Goal: Task Accomplishment & Management: Complete application form

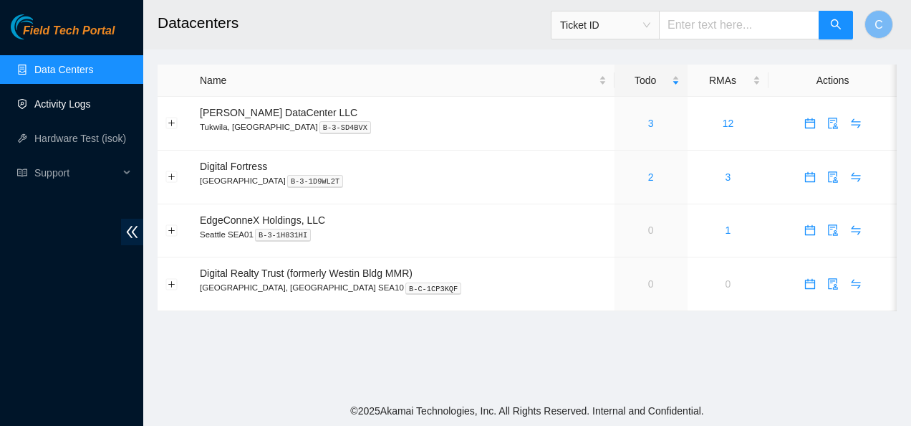
click at [58, 105] on link "Activity Logs" at bounding box center [62, 103] width 57 height 11
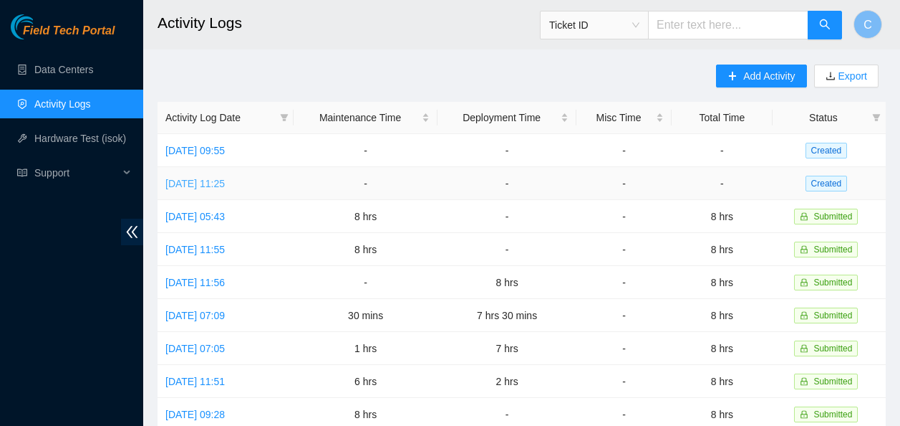
click at [225, 182] on link "Mon, 22 Sep 2025 11:25" at bounding box center [194, 183] width 59 height 11
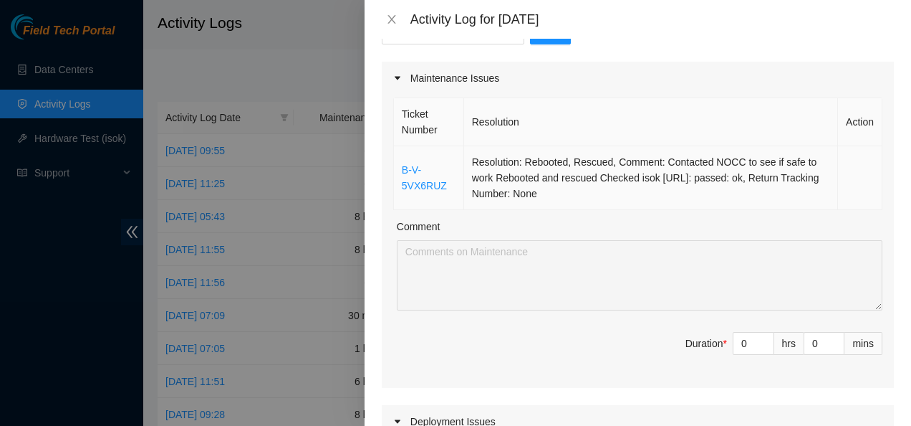
scroll to position [170, 0]
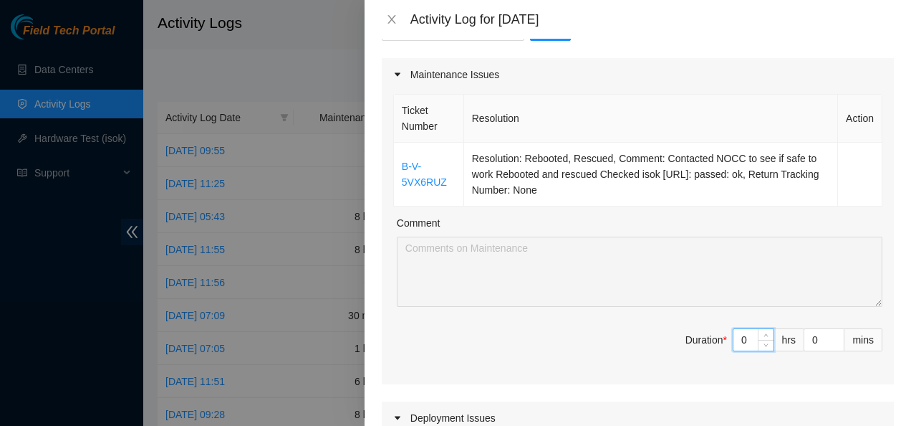
click at [739, 338] on input "0" at bounding box center [754, 339] width 40 height 21
type input "8"
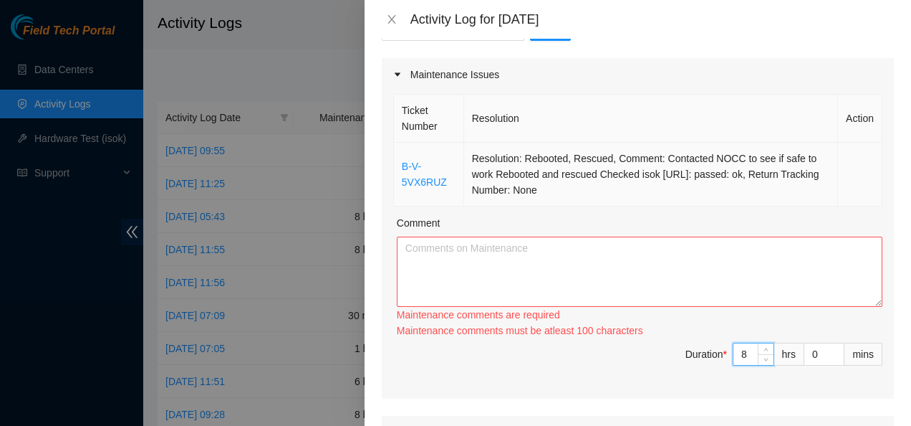
type input "8"
drag, startPoint x: 491, startPoint y: 195, endPoint x: 478, endPoint y: 192, distance: 13.9
click at [478, 192] on td "Resolution: Rebooted, Rescued, Comment: Contacted NOCC to see if safe to work R…" at bounding box center [651, 175] width 374 height 64
drag, startPoint x: 478, startPoint y: 192, endPoint x: 413, endPoint y: 152, distance: 76.5
click at [413, 152] on td "B-V-5VX6RUZ" at bounding box center [429, 175] width 70 height 64
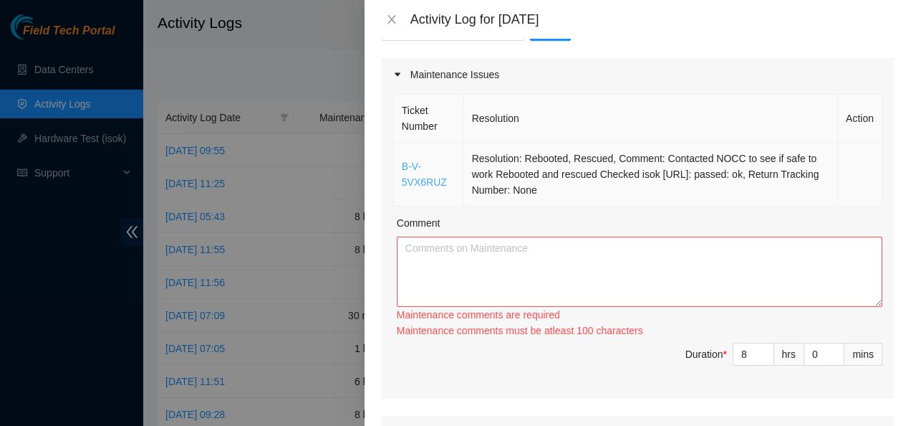
click at [421, 165] on link "B-V-5VX6RUZ" at bounding box center [424, 173] width 45 height 27
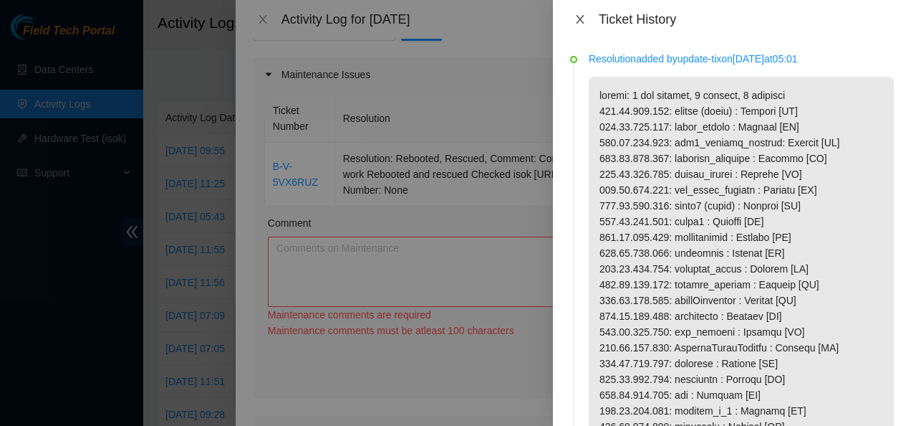
click at [577, 20] on icon "close" at bounding box center [580, 19] width 11 height 11
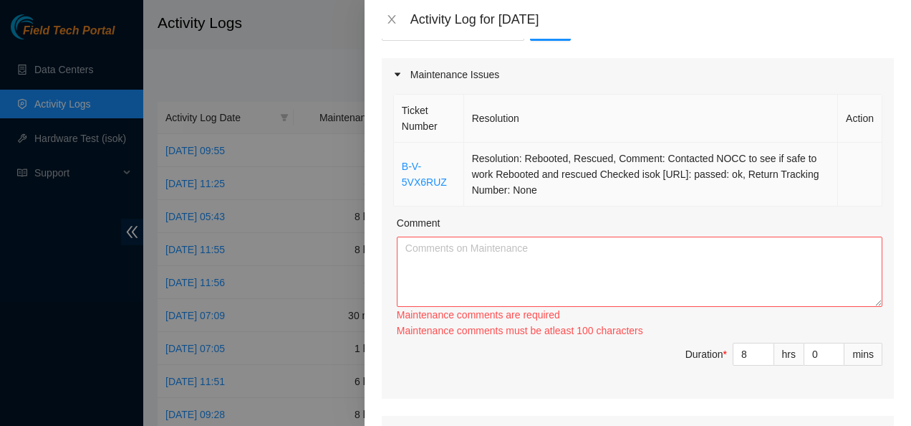
click at [577, 189] on td "Resolution: Rebooted, Rescued, Comment: Contacted NOCC to see if safe to work R…" at bounding box center [651, 175] width 374 height 64
drag, startPoint x: 577, startPoint y: 189, endPoint x: 402, endPoint y: 170, distance: 175.9
click at [402, 170] on tr "B-V-5VX6RUZ Resolution: Rebooted, Rescued, Comment: Contacted NOCC to see if sa…" at bounding box center [638, 175] width 489 height 64
copy tr "B-V-5VX6RUZ Resolution: Rebooted, Rescued, Comment: Contacted NOCC to see if sa…"
click at [454, 274] on textarea "Comment" at bounding box center [640, 271] width 486 height 70
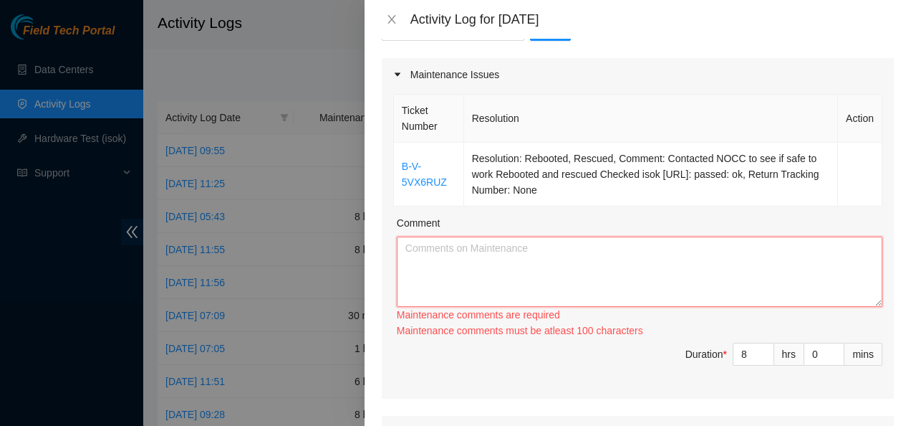
paste textarea "B-V-5VX6RUZ Resolution: Rebooted, Rescued, Comment: Contacted NOCC to see if sa…"
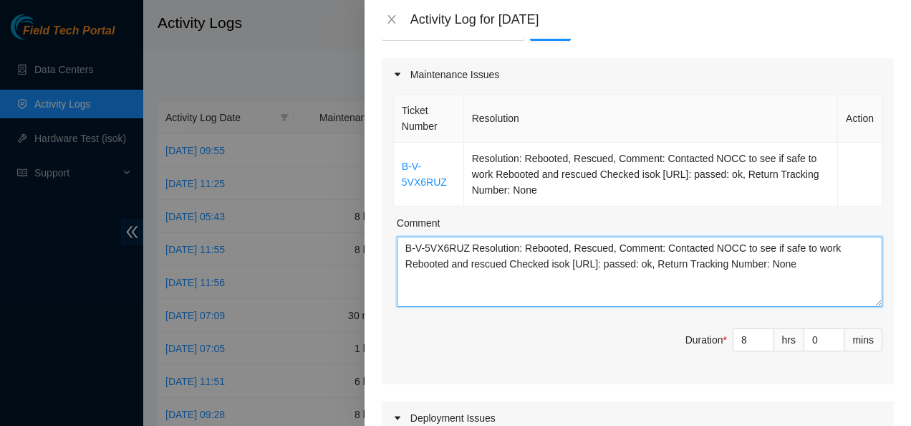
click at [470, 251] on textarea "B-V-5VX6RUZ Resolution: Rebooted, Rescued, Comment: Contacted NOCC to see if sa…" at bounding box center [640, 271] width 486 height 70
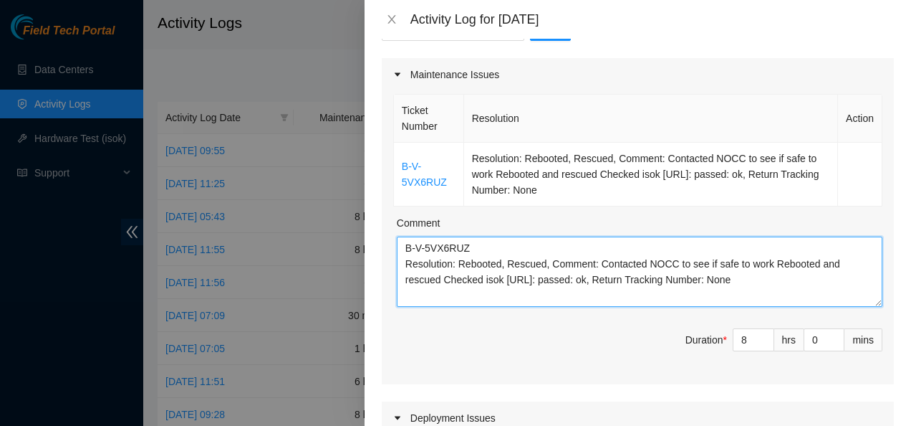
click at [771, 284] on textarea "B-V-5VX6RUZ Resolution: Rebooted, Rescued, Comment: Contacted NOCC to see if sa…" at bounding box center [640, 271] width 486 height 70
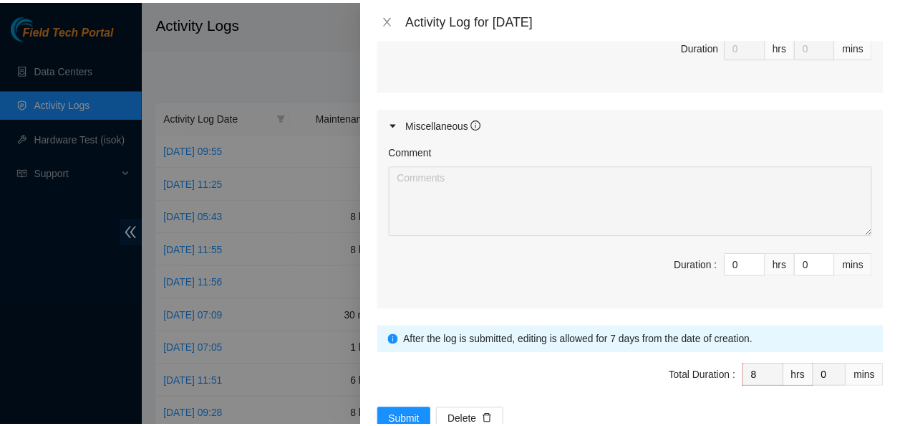
scroll to position [797, 0]
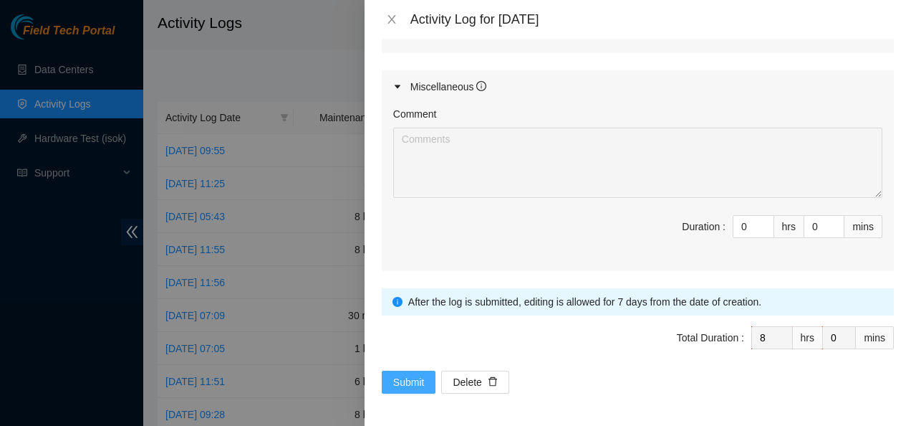
type textarea "B-V-5VX6RUZ Resolution: Rebooted, Rescued, Comment: Contacted NOCC to see if sa…"
click at [413, 376] on span "Submit" at bounding box center [409, 382] width 32 height 16
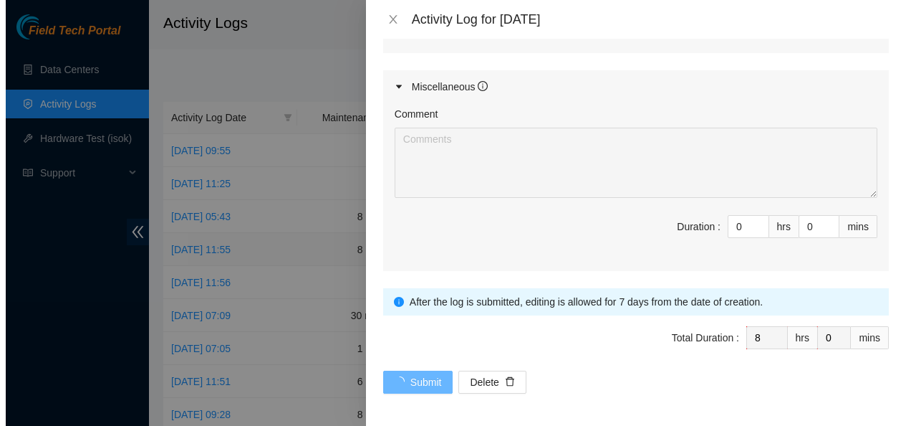
scroll to position [0, 0]
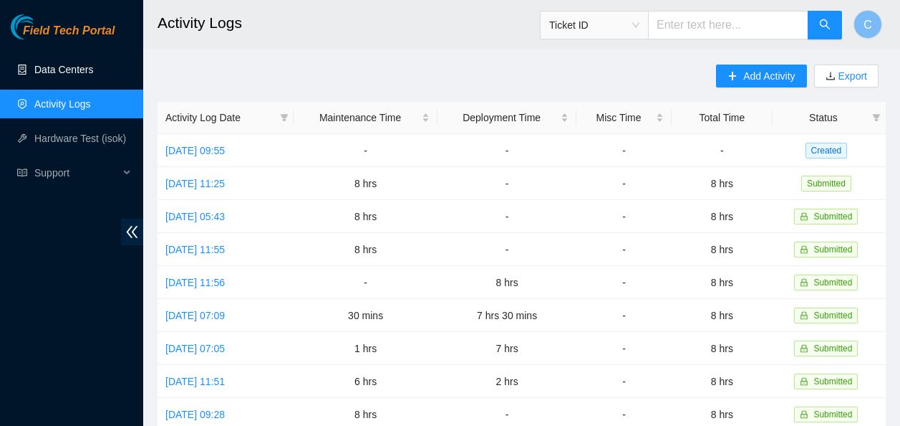
click at [77, 70] on link "Data Centers" at bounding box center [63, 69] width 59 height 11
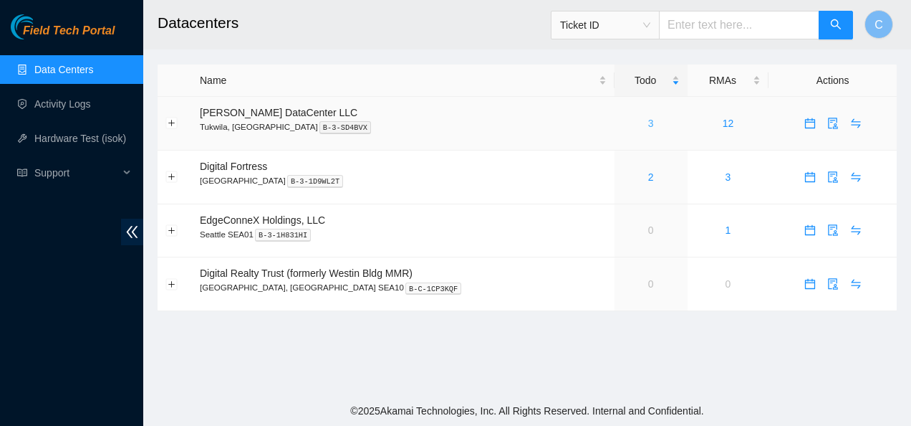
click at [648, 125] on link "3" at bounding box center [651, 122] width 6 height 11
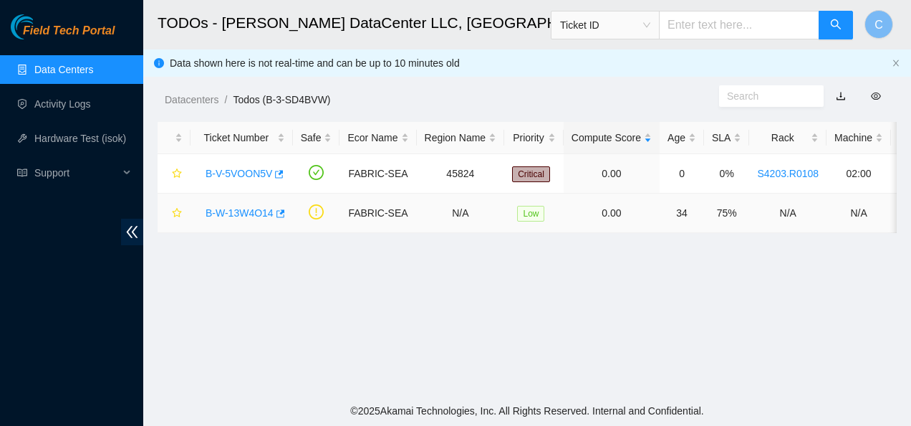
click at [245, 212] on link "B-W-13W4O14" at bounding box center [240, 212] width 68 height 11
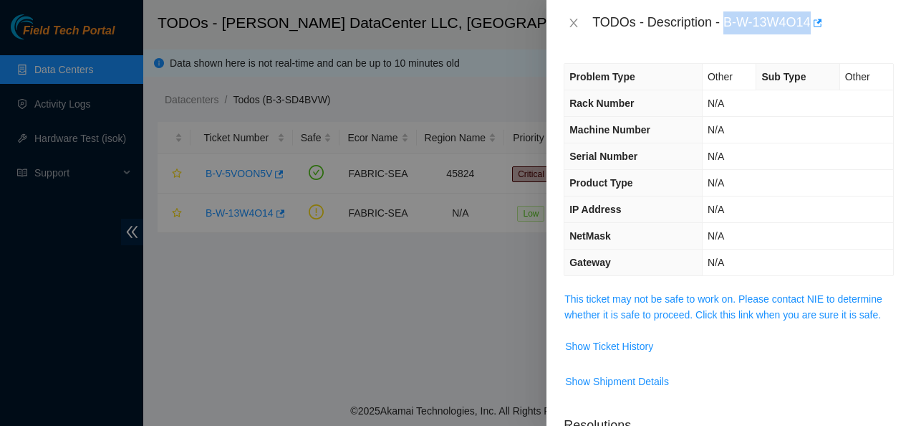
drag, startPoint x: 724, startPoint y: 20, endPoint x: 810, endPoint y: 25, distance: 86.1
click at [810, 25] on div "TODOs - Description - B-W-13W4O14" at bounding box center [743, 22] width 302 height 23
copy div "B-W-13W4O14"
click at [572, 24] on icon "close" at bounding box center [573, 22] width 11 height 11
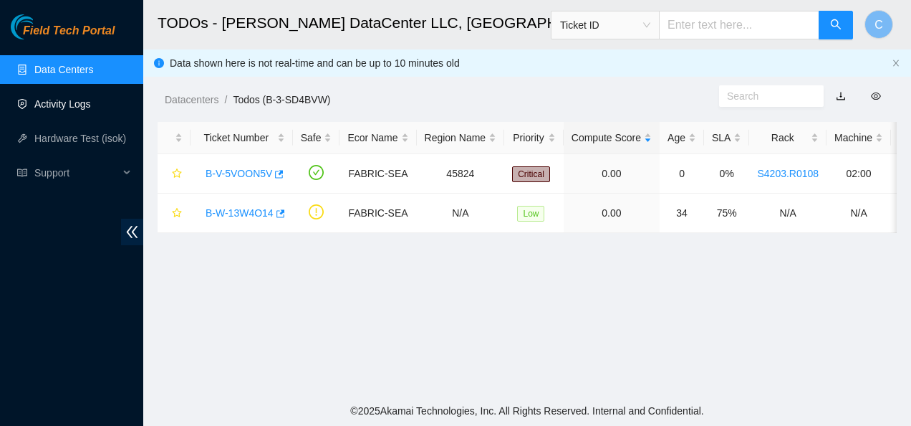
click at [84, 98] on link "Activity Logs" at bounding box center [62, 103] width 57 height 11
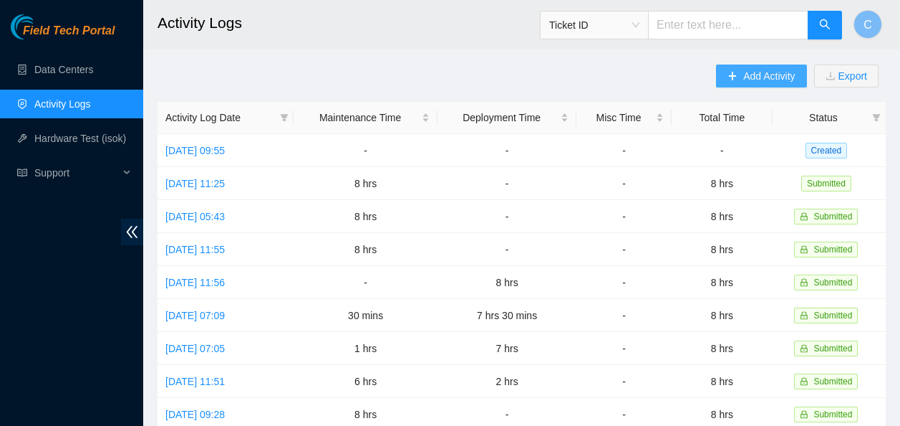
click at [734, 75] on icon "plus" at bounding box center [733, 76] width 10 height 10
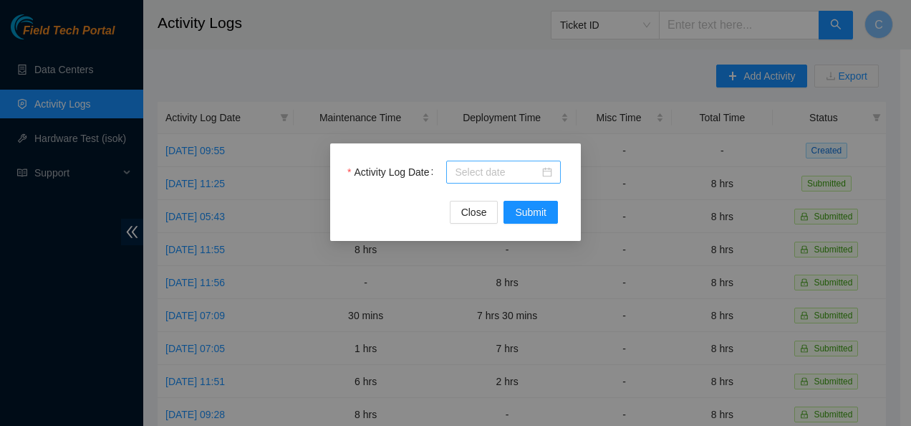
click at [475, 174] on input "Activity Log Date" at bounding box center [497, 172] width 85 height 16
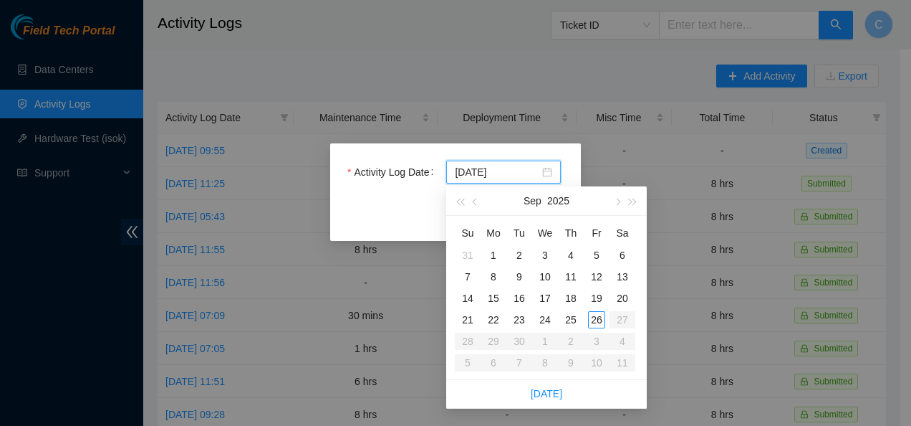
type input "[DATE]"
click at [519, 315] on div "23" at bounding box center [519, 319] width 17 height 17
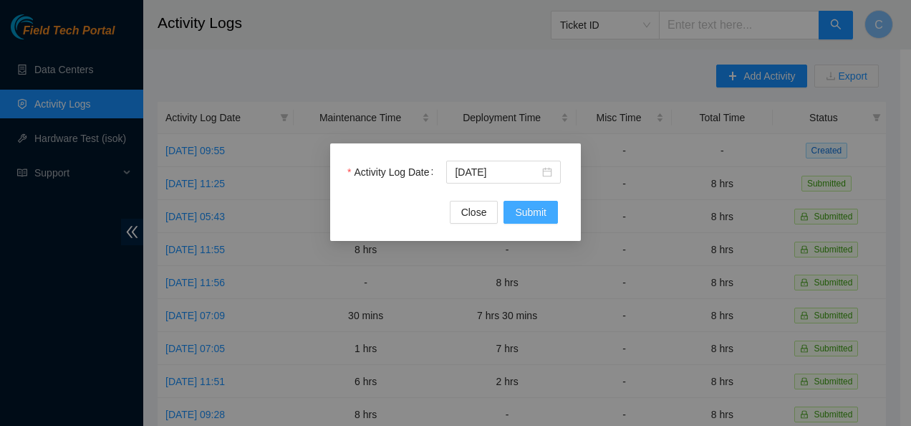
click at [528, 210] on span "Submit" at bounding box center [531, 212] width 32 height 16
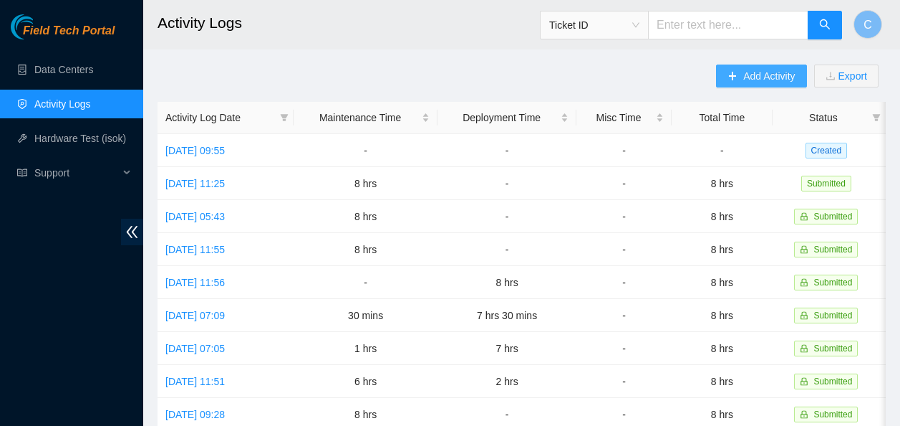
click at [773, 77] on span "Add Activity" at bounding box center [770, 76] width 52 height 16
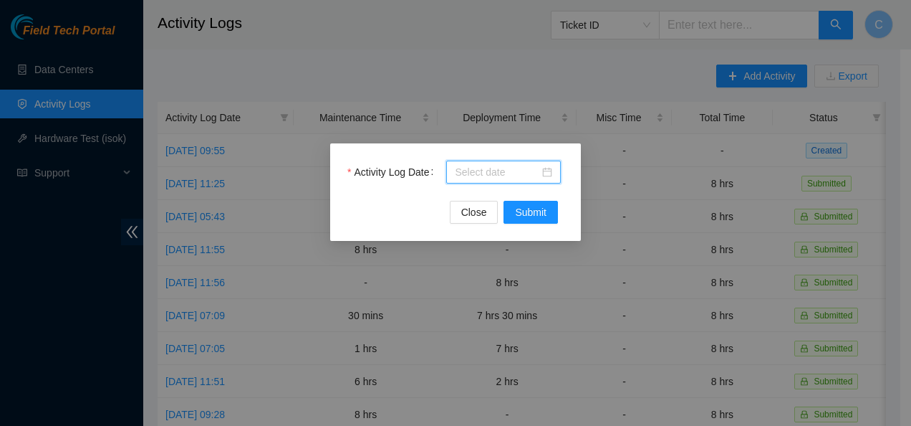
click at [527, 165] on input "Activity Log Date" at bounding box center [497, 172] width 85 height 16
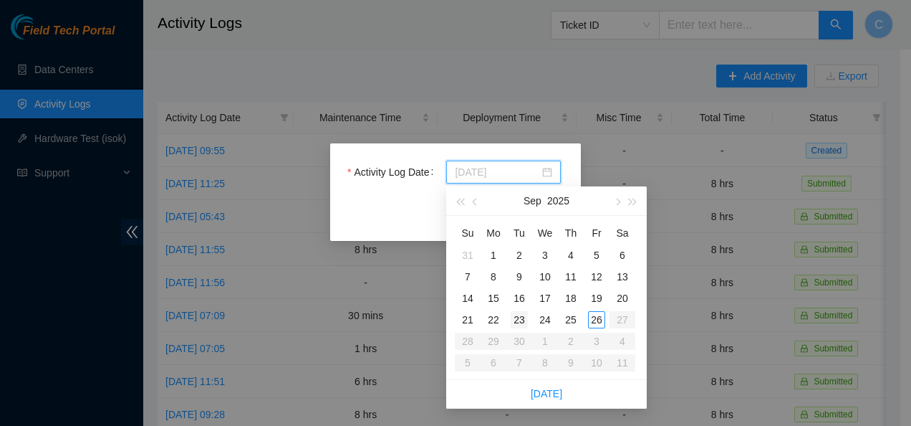
type input "[DATE]"
click at [517, 318] on div "23" at bounding box center [519, 319] width 17 height 17
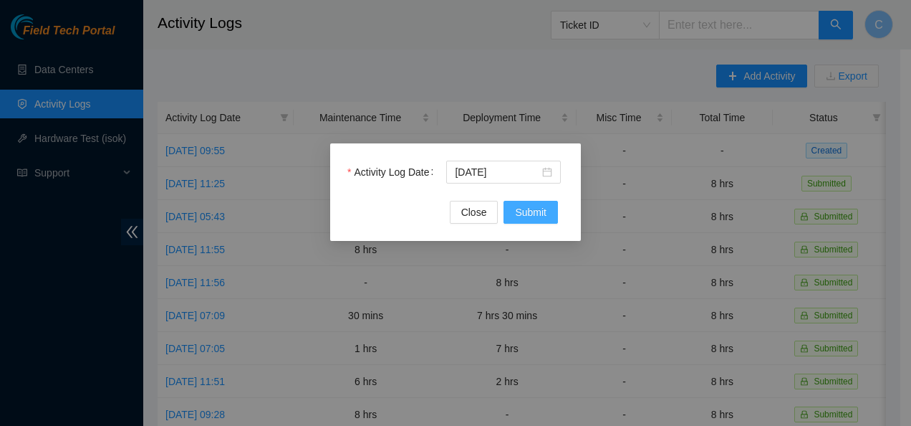
click at [519, 211] on span "Submit" at bounding box center [531, 212] width 32 height 16
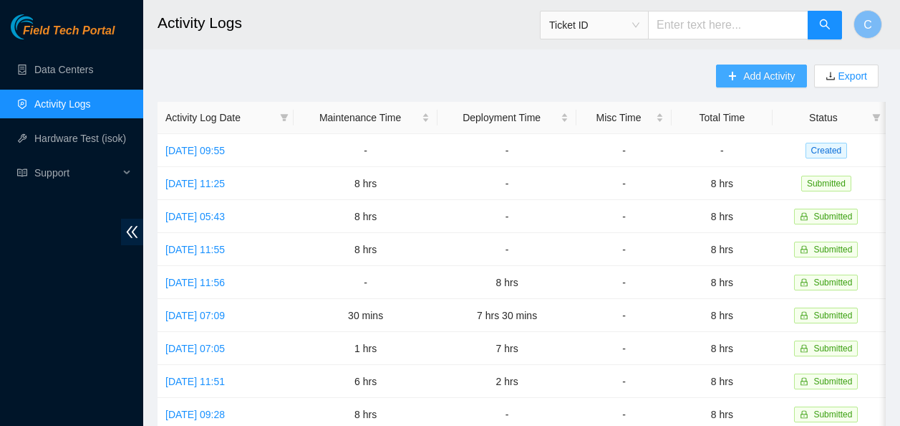
click at [754, 80] on span "Add Activity" at bounding box center [770, 76] width 52 height 16
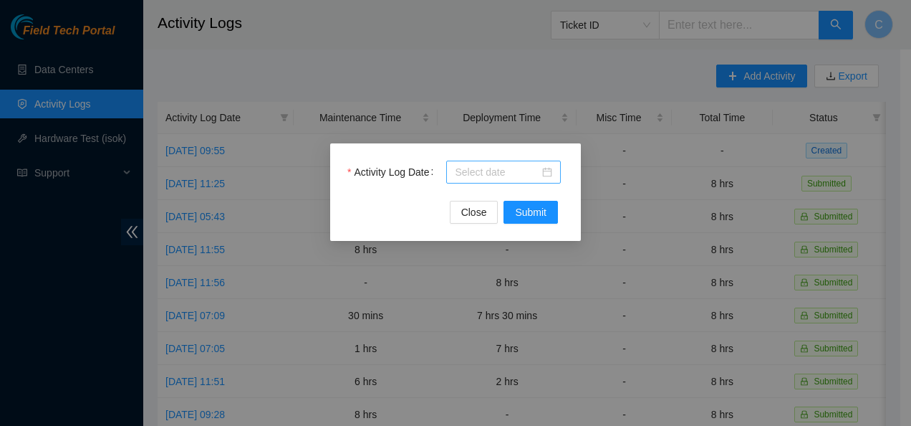
click at [497, 169] on input "Activity Log Date" at bounding box center [497, 172] width 85 height 16
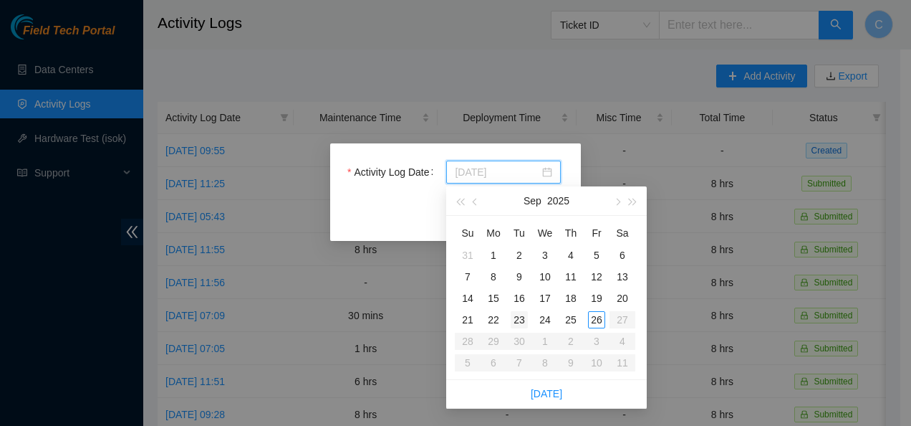
type input "2025-09-23"
click at [518, 315] on div "23" at bounding box center [519, 319] width 17 height 17
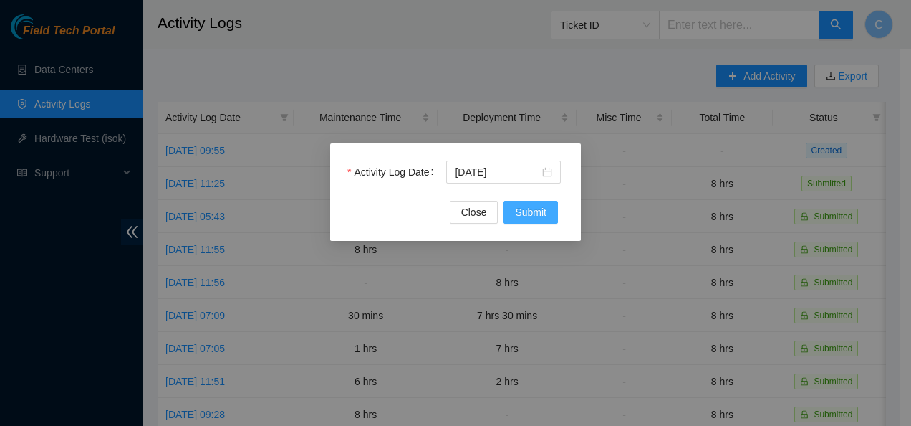
click at [537, 216] on span "Submit" at bounding box center [531, 212] width 32 height 16
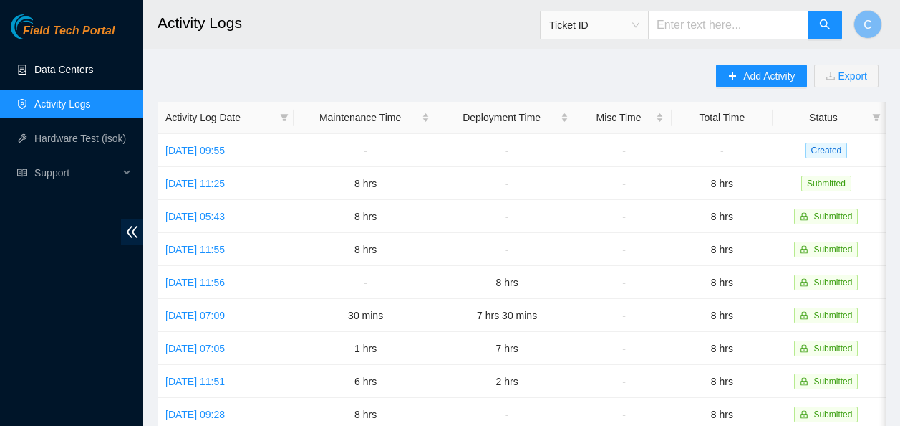
click at [64, 64] on link "Data Centers" at bounding box center [63, 69] width 59 height 11
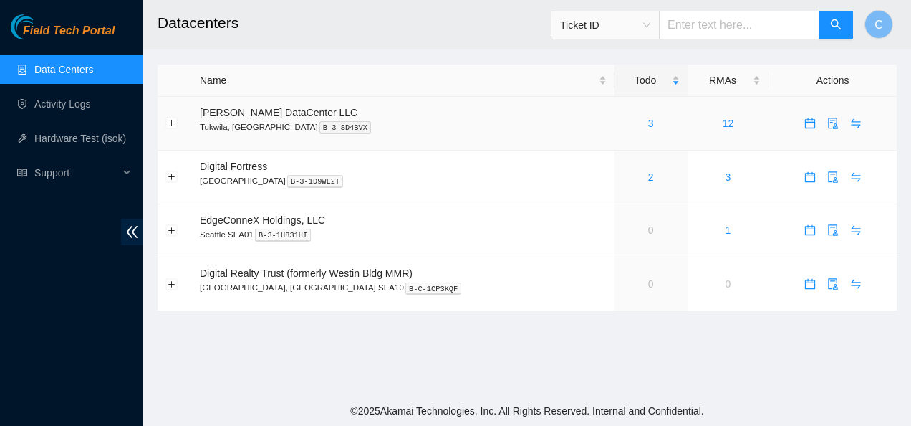
click at [623, 121] on div "3" at bounding box center [651, 123] width 57 height 16
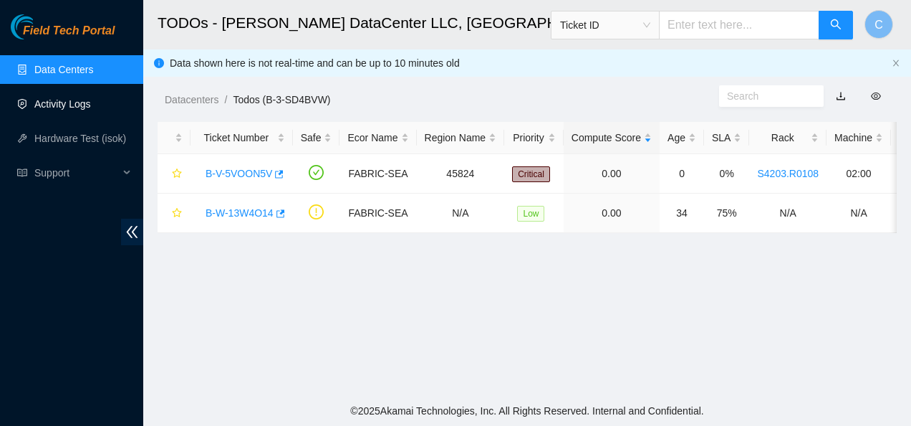
click at [86, 107] on link "Activity Logs" at bounding box center [62, 103] width 57 height 11
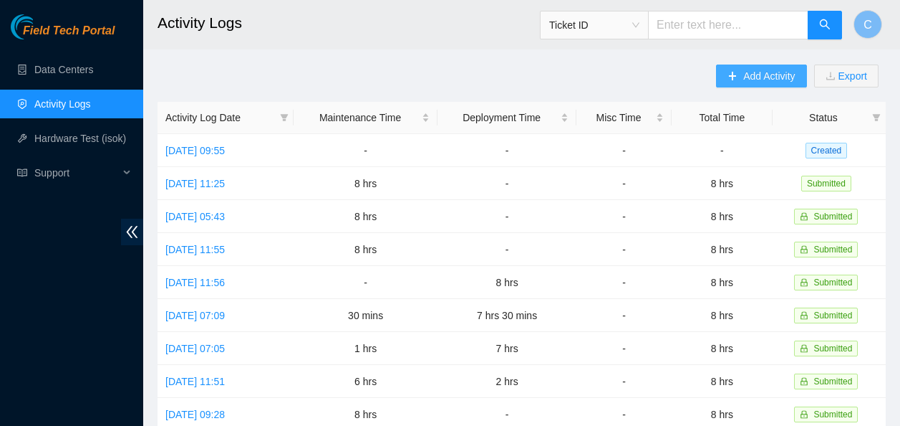
click at [773, 73] on span "Add Activity" at bounding box center [770, 76] width 52 height 16
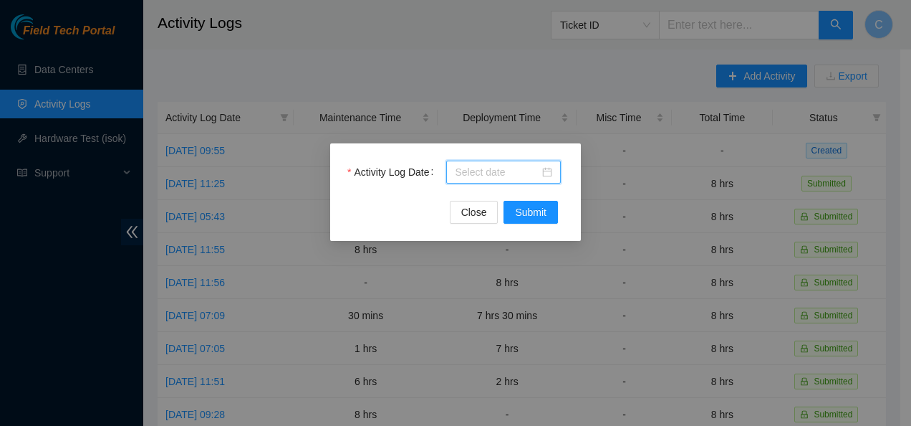
click at [501, 171] on input "Activity Log Date" at bounding box center [497, 172] width 85 height 16
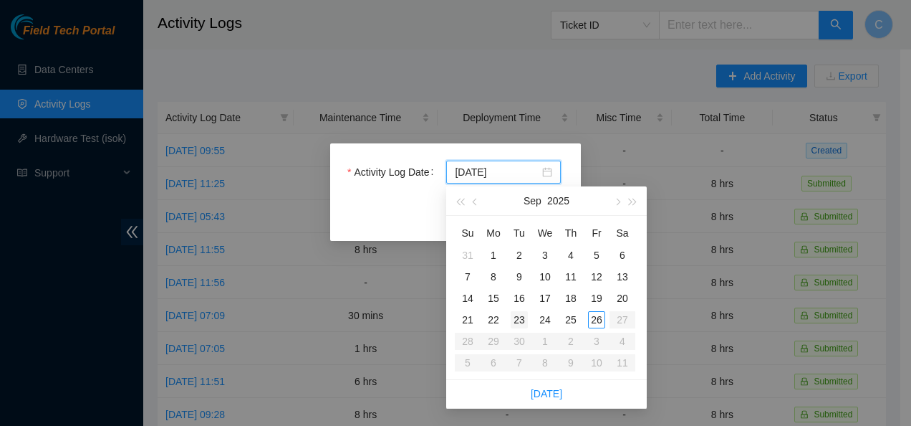
type input "[DATE]"
click at [524, 314] on div "23" at bounding box center [519, 319] width 17 height 17
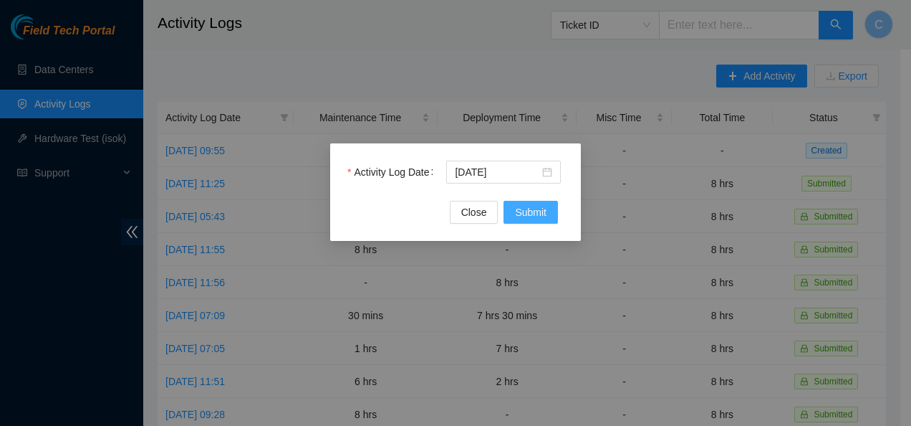
click at [517, 213] on span "Submit" at bounding box center [531, 212] width 32 height 16
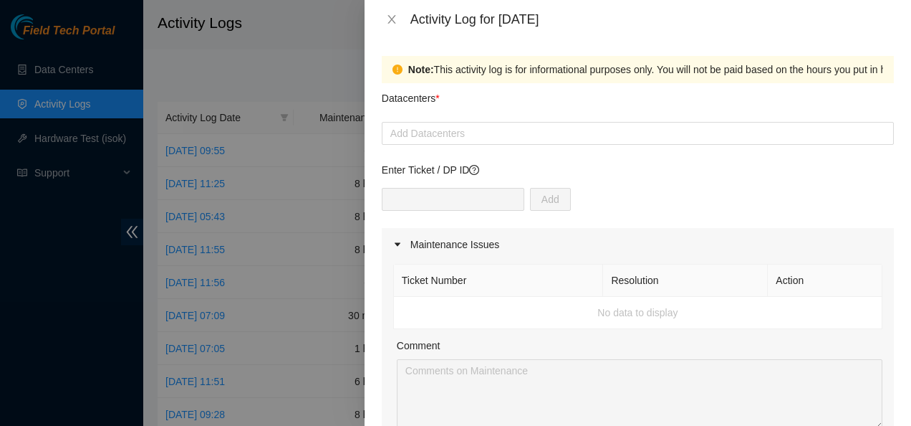
click at [503, 119] on div "Datacenters *" at bounding box center [638, 102] width 512 height 39
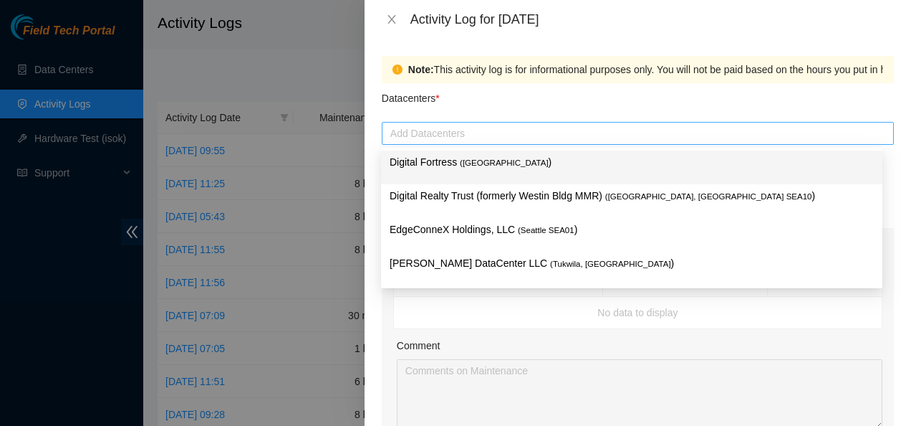
click at [502, 140] on div at bounding box center [637, 133] width 505 height 17
type input "sa"
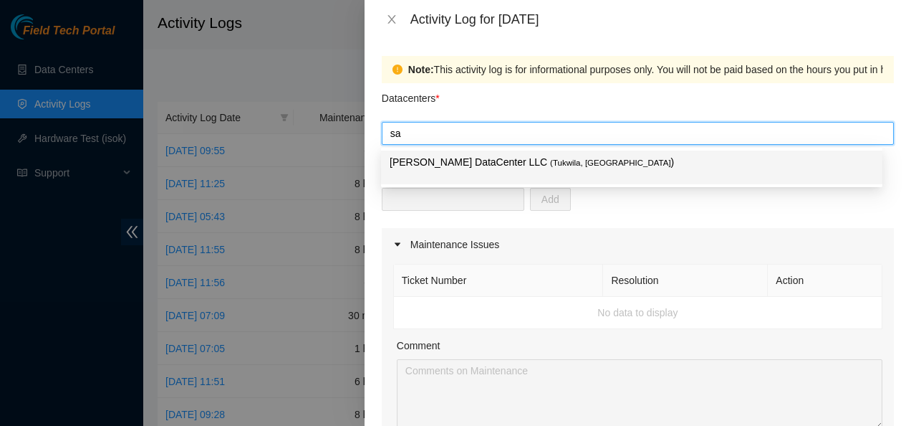
click at [550, 160] on span "( [GEOGRAPHIC_DATA], [GEOGRAPHIC_DATA]" at bounding box center [610, 162] width 121 height 9
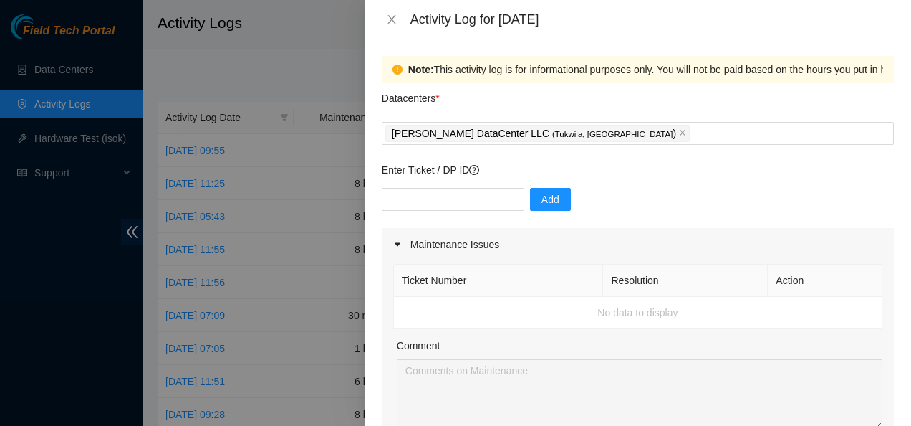
click at [372, 236] on div "Note: This activity log is for informational purposes only. You will not be pai…" at bounding box center [638, 232] width 547 height 387
click at [426, 204] on input "text" at bounding box center [453, 199] width 143 height 23
paste input "B-W-13W4O14"
type input "B-W-13W4O14"
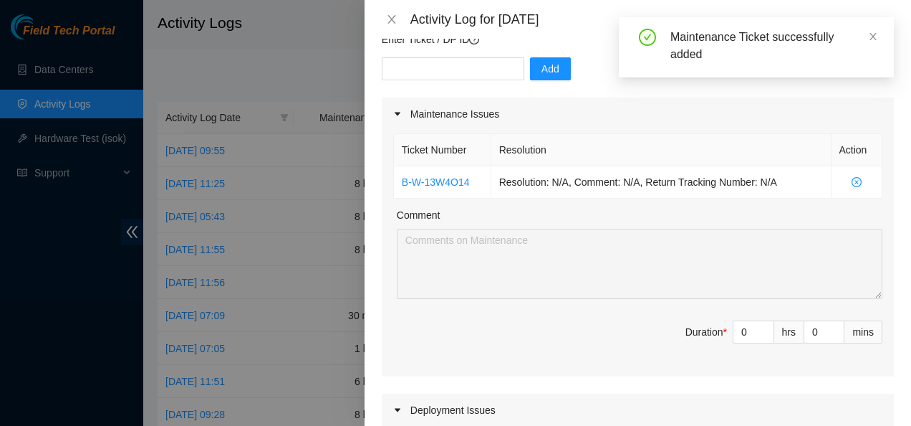
scroll to position [132, 0]
click at [738, 329] on input "0" at bounding box center [754, 329] width 40 height 21
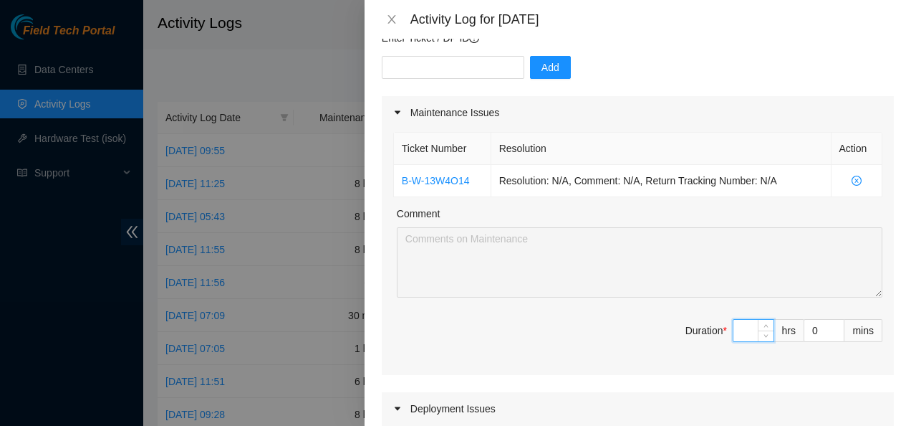
type input "8"
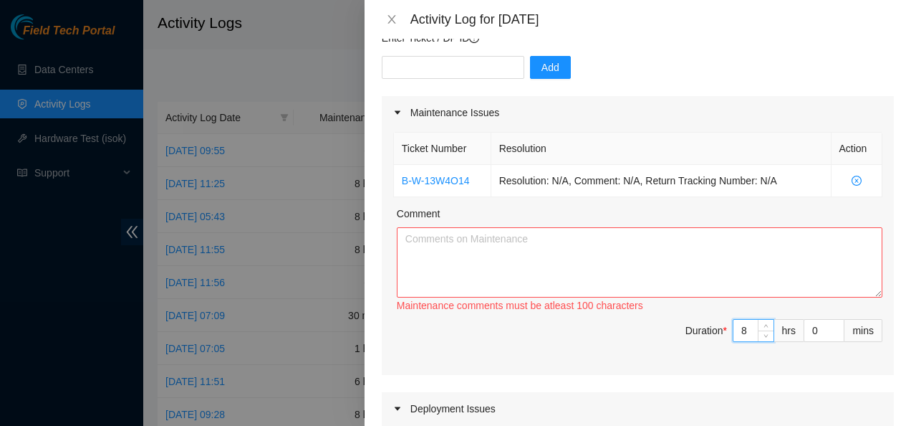
type input "8"
click at [614, 248] on textarea "Comment" at bounding box center [640, 262] width 486 height 70
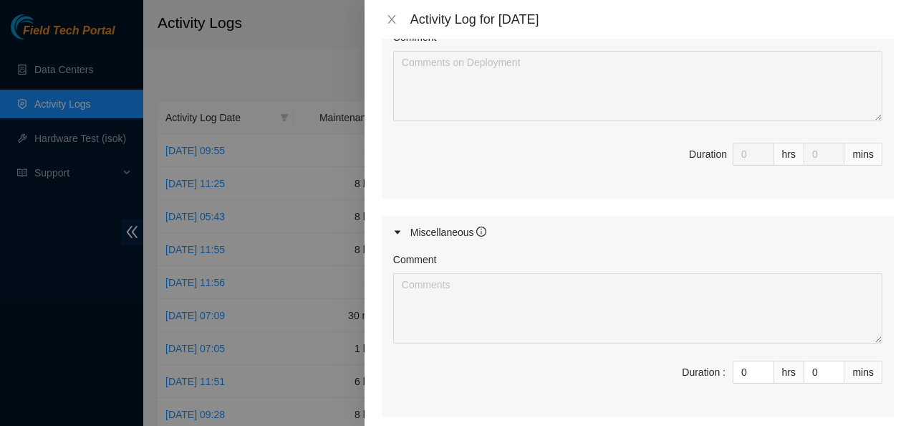
scroll to position [749, 0]
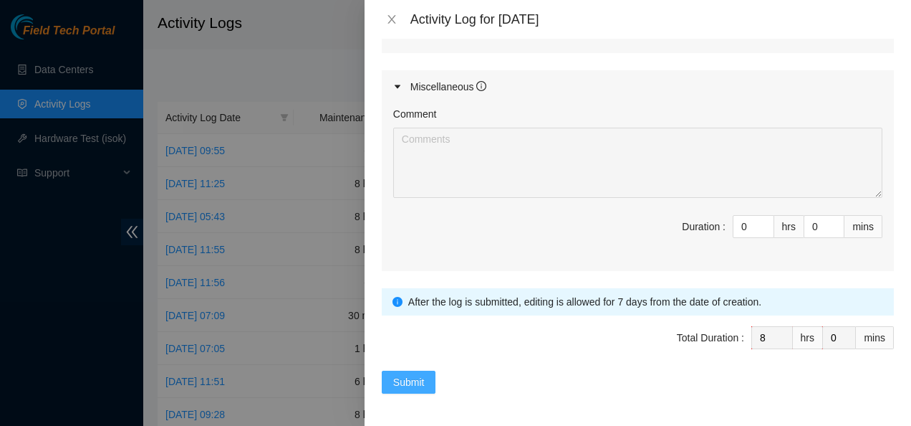
type textarea "Worked on locating the equipment on inventory list Cleaned and organized the eq…"
click at [412, 375] on span "Submit" at bounding box center [409, 382] width 32 height 16
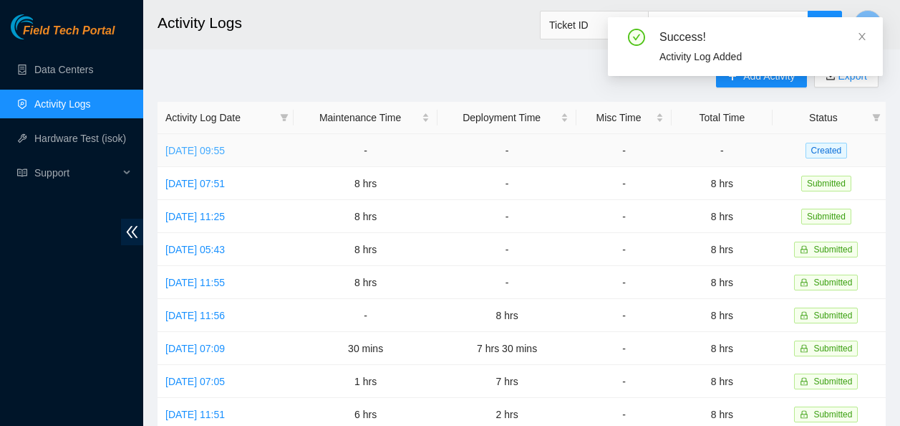
click at [225, 146] on link "[DATE] 09:55" at bounding box center [194, 150] width 59 height 11
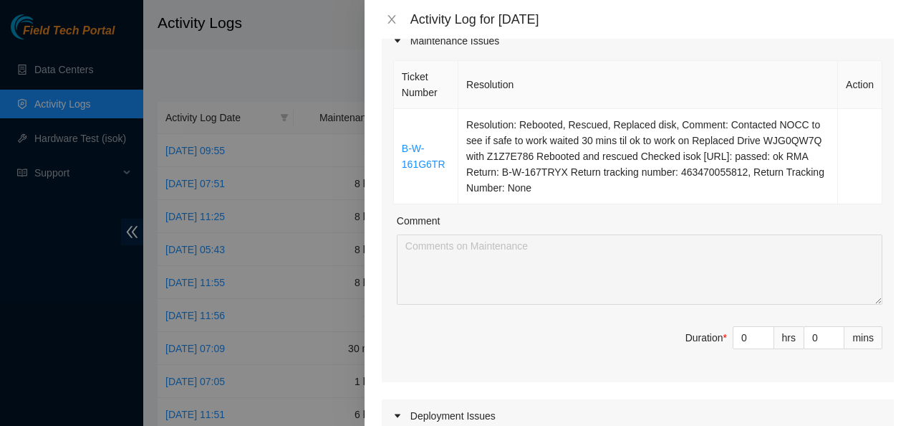
scroll to position [213, 0]
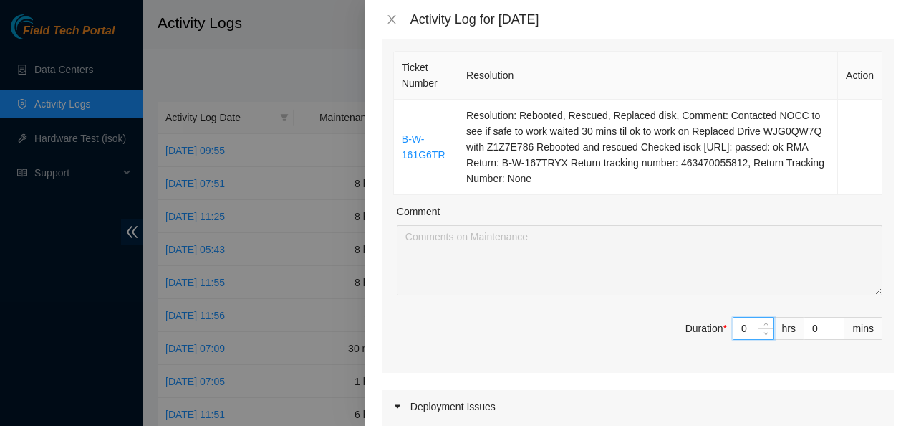
click at [736, 326] on input "0" at bounding box center [754, 327] width 40 height 21
type input "8"
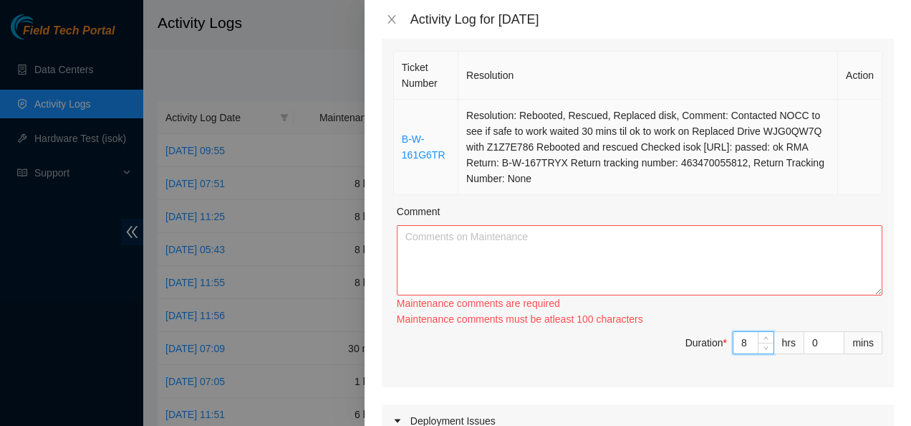
type input "8"
drag, startPoint x: 428, startPoint y: 132, endPoint x: 435, endPoint y: 133, distance: 7.3
click at [435, 133] on td "B-W-161G6TR" at bounding box center [426, 147] width 64 height 95
click at [567, 182] on td "Resolution: Rebooted, Rescued, Replaced disk, Comment: Contacted NOCC to see if…" at bounding box center [648, 147] width 380 height 95
drag, startPoint x: 553, startPoint y: 182, endPoint x: 538, endPoint y: 184, distance: 15.2
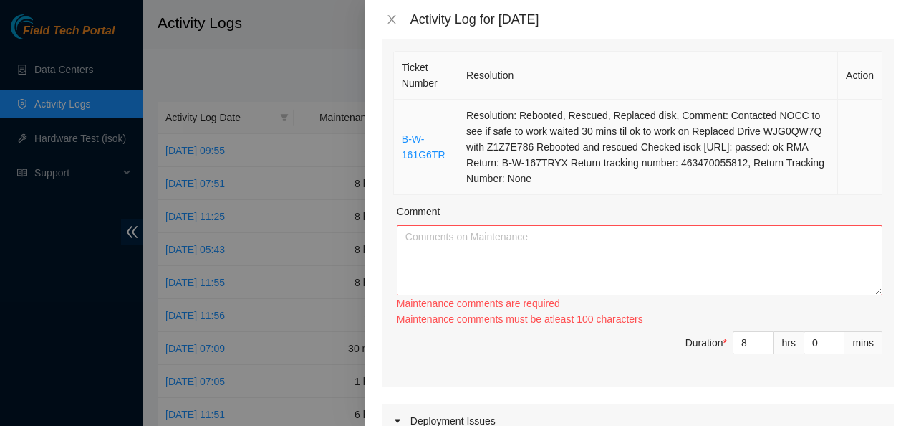
click at [538, 184] on td "Resolution: Rebooted, Rescued, Replaced disk, Comment: Contacted NOCC to see if…" at bounding box center [648, 147] width 380 height 95
drag, startPoint x: 538, startPoint y: 184, endPoint x: 587, endPoint y: 179, distance: 49.0
click at [587, 179] on td "Resolution: Rebooted, Rescued, Replaced disk, Comment: Contacted NOCC to see if…" at bounding box center [648, 147] width 380 height 95
drag, startPoint x: 568, startPoint y: 178, endPoint x: 523, endPoint y: 178, distance: 45.1
click at [523, 178] on td "Resolution: Rebooted, Rescued, Replaced disk, Comment: Contacted NOCC to see if…" at bounding box center [648, 147] width 380 height 95
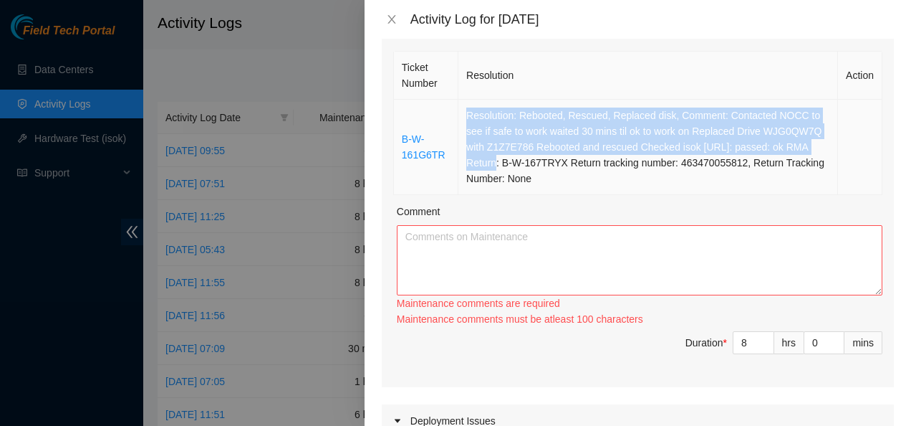
drag, startPoint x: 523, startPoint y: 178, endPoint x: 450, endPoint y: 164, distance: 74.5
click at [450, 164] on tr "B-W-161G6TR Resolution: Rebooted, Rescued, Replaced disk, Comment: Contacted NO…" at bounding box center [638, 147] width 489 height 95
click at [451, 163] on td "B-W-161G6TR" at bounding box center [426, 147] width 64 height 95
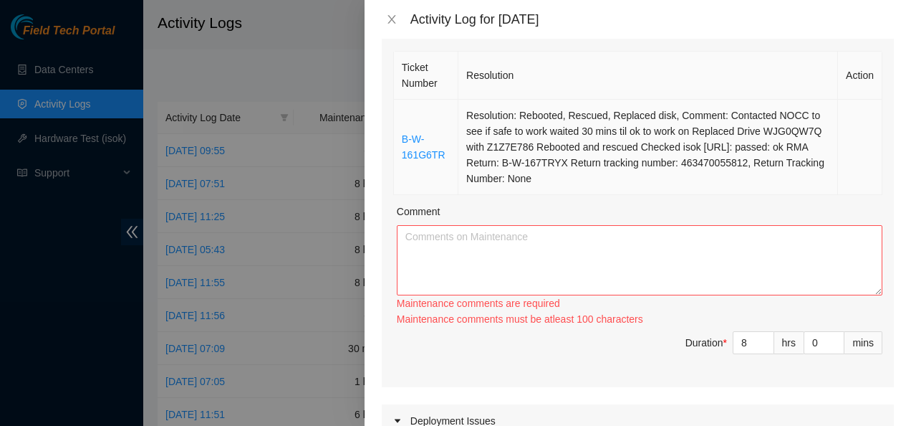
click at [575, 184] on td "Resolution: Rebooted, Rescued, Replaced disk, Comment: Contacted NOCC to see if…" at bounding box center [648, 147] width 380 height 95
drag, startPoint x: 575, startPoint y: 176, endPoint x: 398, endPoint y: 140, distance: 180.7
click at [398, 140] on tr "B-W-161G6TR Resolution: Rebooted, Rescued, Replaced disk, Comment: Contacted NO…" at bounding box center [638, 147] width 489 height 95
copy tr "B-W-161G6TR Resolution: Rebooted, Rescued, Replaced disk, Comment: Contacted NO…"
click at [436, 246] on textarea "Comment" at bounding box center [640, 260] width 486 height 70
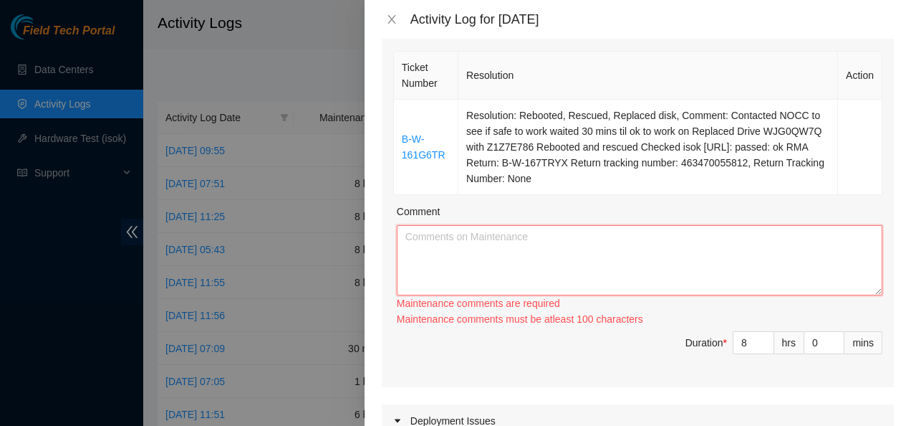
click at [436, 246] on textarea "Comment" at bounding box center [640, 260] width 486 height 70
paste textarea "B-W-161G6TR Resolution: Rebooted, Rescued, Replaced disk, Comment: Contacted NO…"
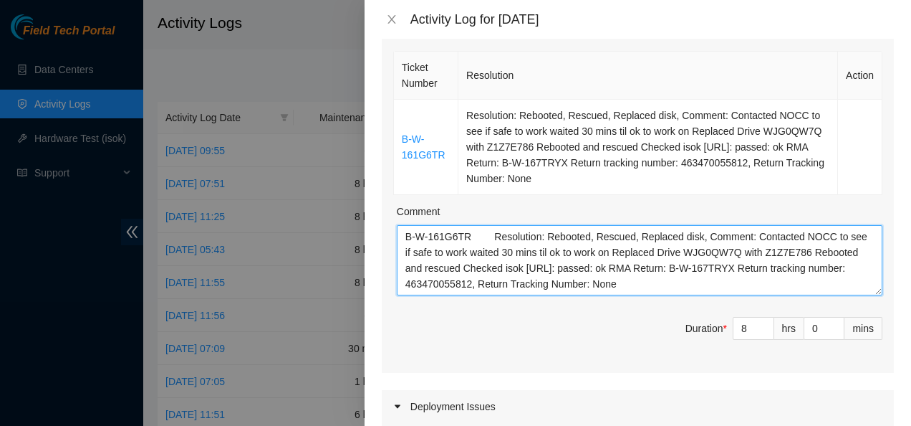
click at [469, 233] on textarea "B-W-161G6TR Resolution: Rebooted, Rescued, Replaced disk, Comment: Contacted NO…" at bounding box center [640, 260] width 486 height 70
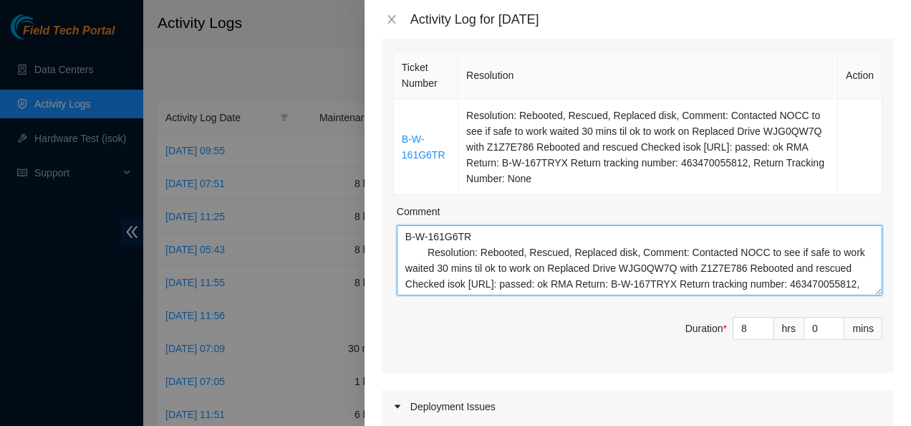
scroll to position [16, 0]
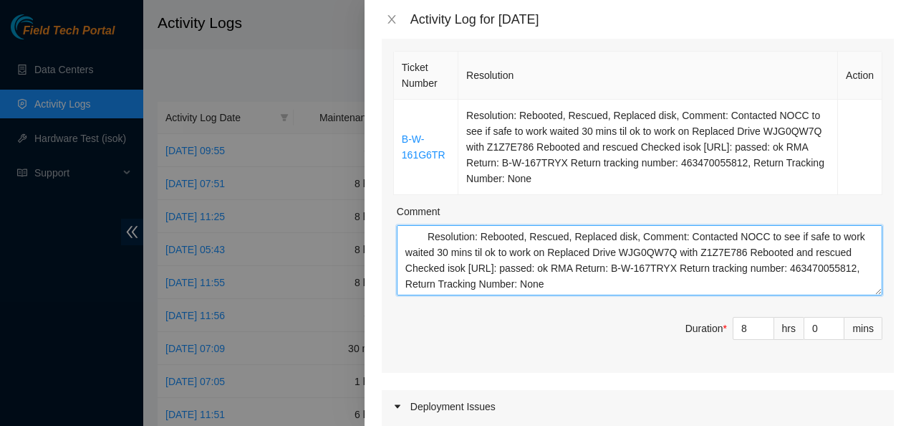
click at [654, 287] on textarea "B-W-161G6TR Resolution: Rebooted, Rescued, Replaced disk, Comment: Contacted NO…" at bounding box center [640, 260] width 486 height 70
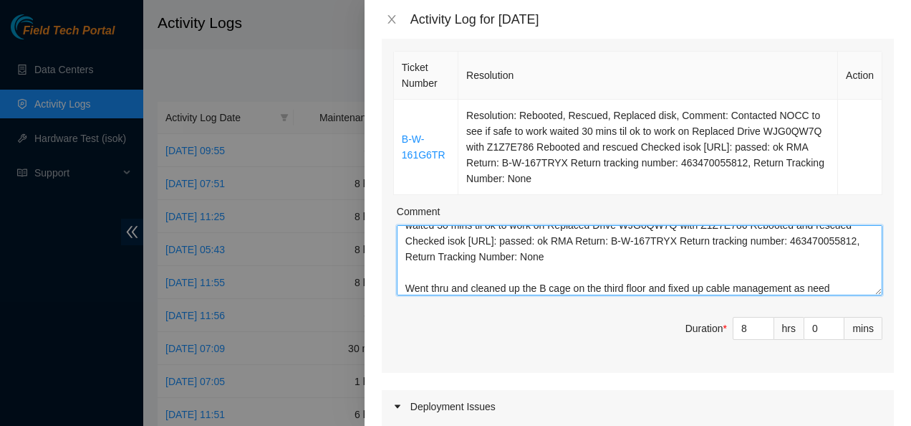
click at [837, 288] on textarea "B-W-161G6TR Resolution: Rebooted, Rescued, Replaced disk, Comment: Contacted NO…" at bounding box center [640, 260] width 486 height 70
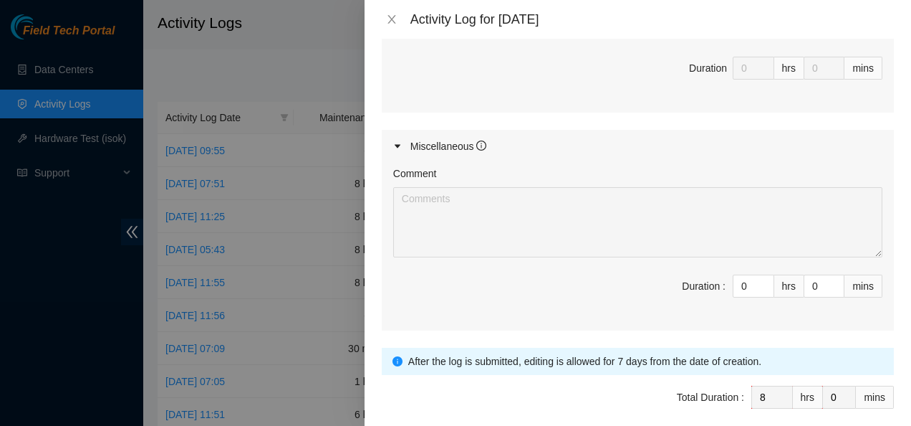
scroll to position [828, 0]
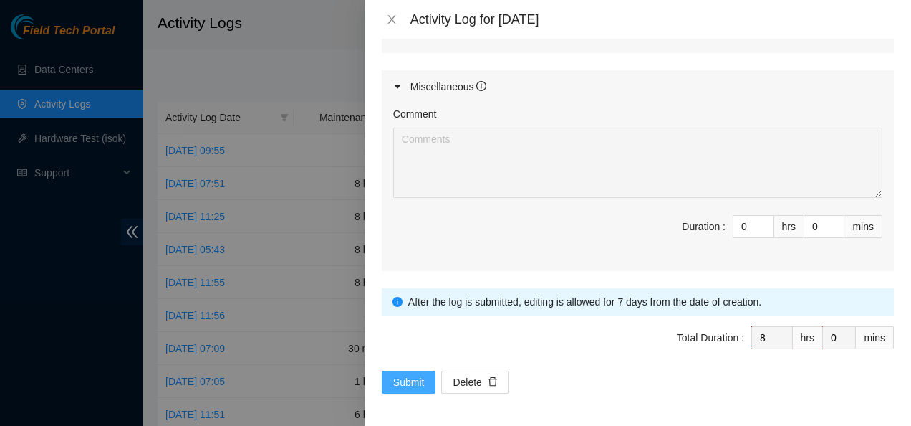
type textarea "B-W-161G6TR Resolution: Rebooted, Rescued, Replaced disk, Comment: Contacted NO…"
click at [395, 378] on span "Submit" at bounding box center [409, 382] width 32 height 16
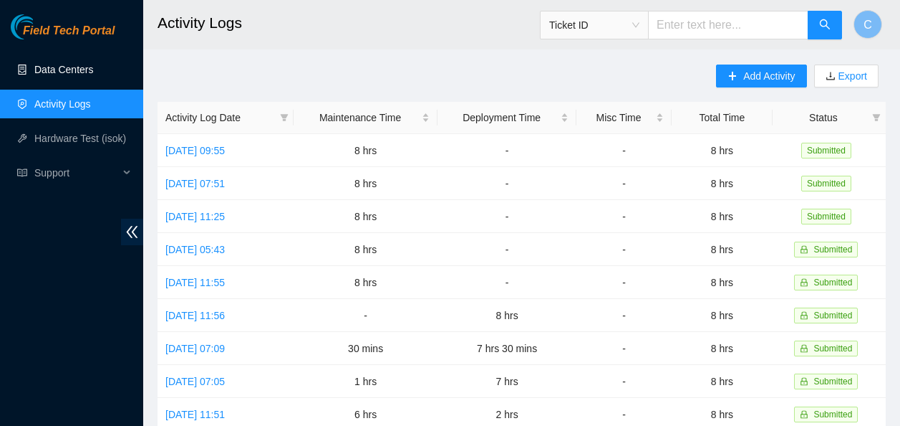
click at [82, 69] on link "Data Centers" at bounding box center [63, 69] width 59 height 11
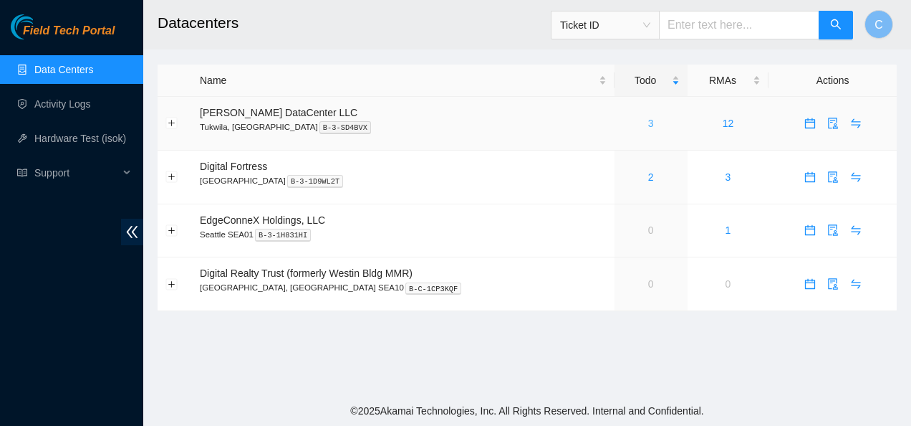
click at [648, 121] on link "3" at bounding box center [651, 122] width 6 height 11
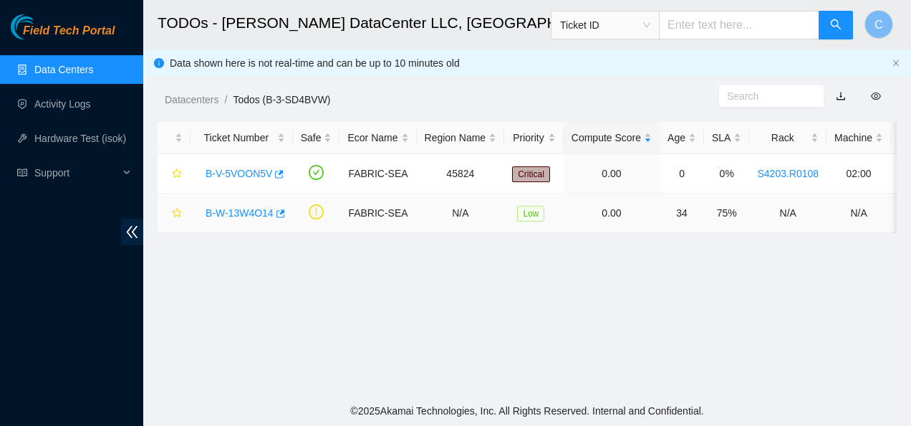
click at [249, 211] on link "B-W-13W4O14" at bounding box center [240, 212] width 68 height 11
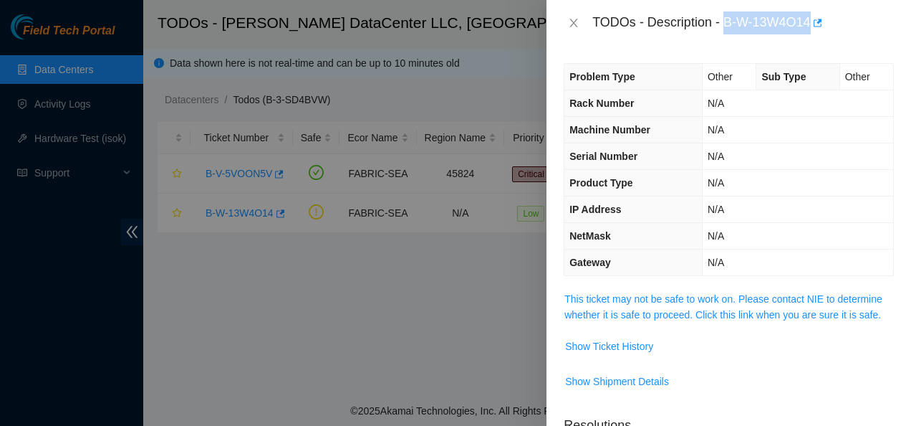
drag, startPoint x: 724, startPoint y: 21, endPoint x: 812, endPoint y: 19, distance: 87.4
click at [812, 19] on div "TODOs - Description - B-W-13W4O14" at bounding box center [743, 22] width 302 height 23
copy div "B-W-13W4O14"
click at [573, 22] on icon "close" at bounding box center [574, 23] width 8 height 9
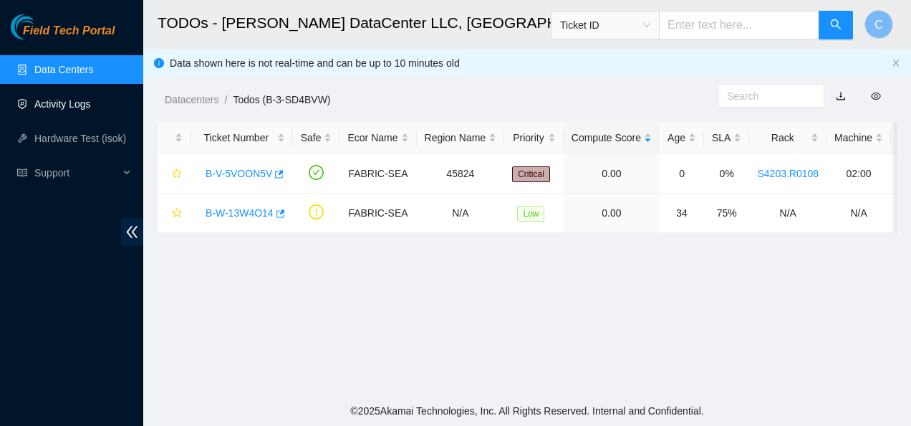
click at [89, 98] on link "Activity Logs" at bounding box center [62, 103] width 57 height 11
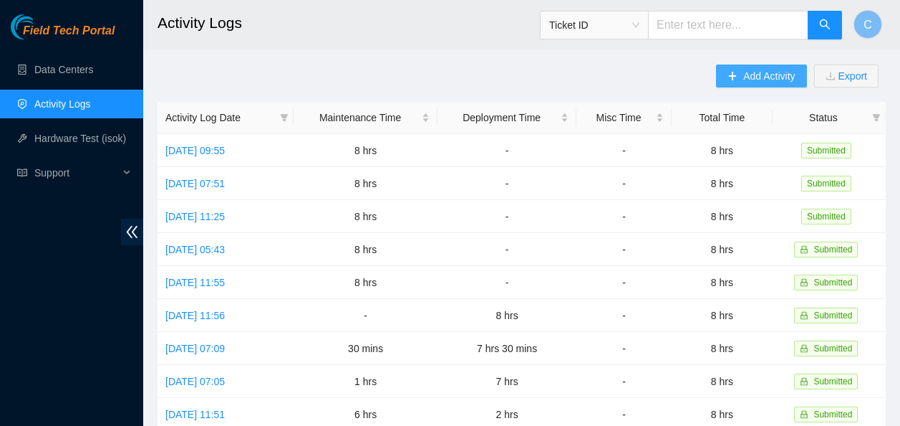
click at [754, 76] on span "Add Activity" at bounding box center [770, 76] width 52 height 16
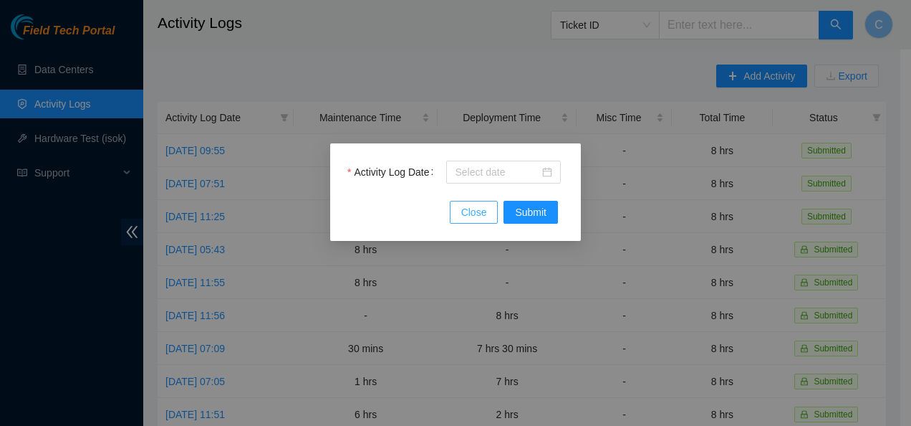
click at [472, 212] on span "Close" at bounding box center [474, 212] width 26 height 16
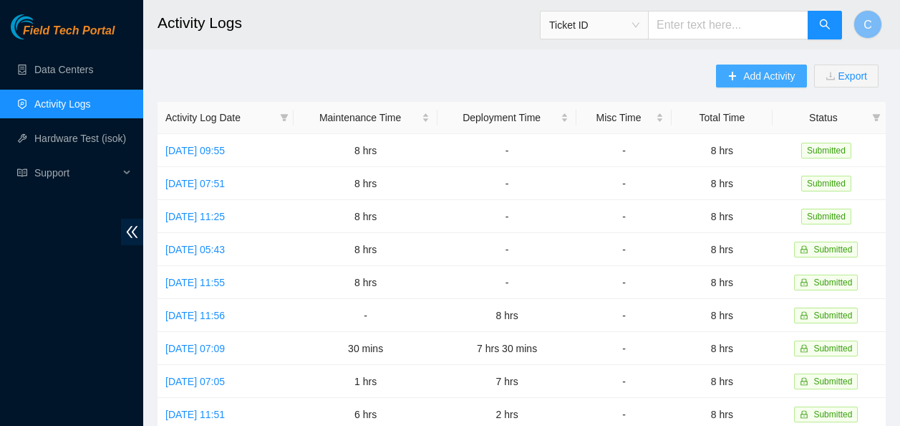
click at [774, 69] on span "Add Activity" at bounding box center [770, 76] width 52 height 16
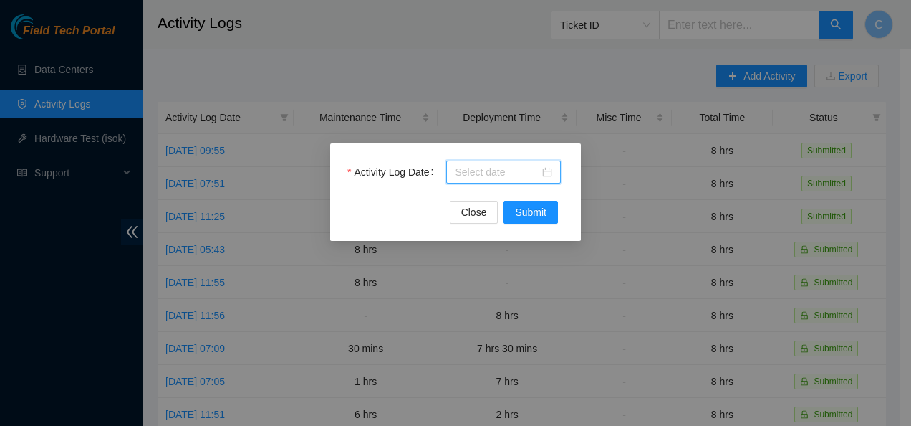
click at [491, 170] on input "Activity Log Date" at bounding box center [497, 172] width 85 height 16
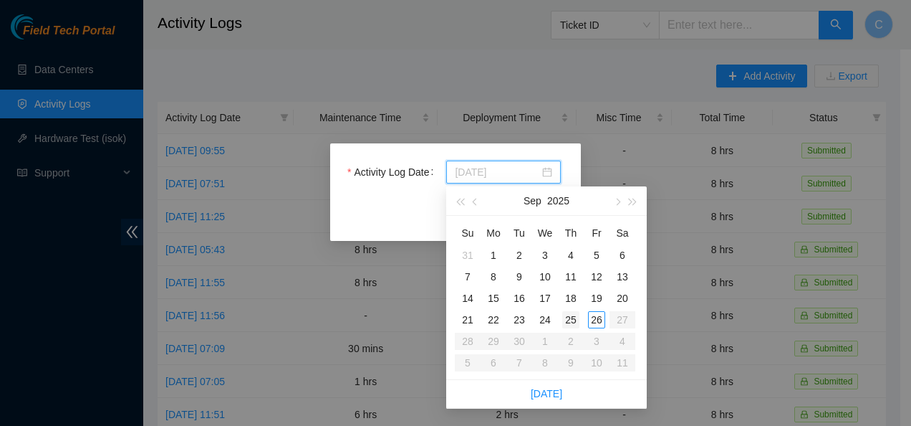
type input "[DATE]"
click at [565, 318] on div "25" at bounding box center [570, 319] width 17 height 17
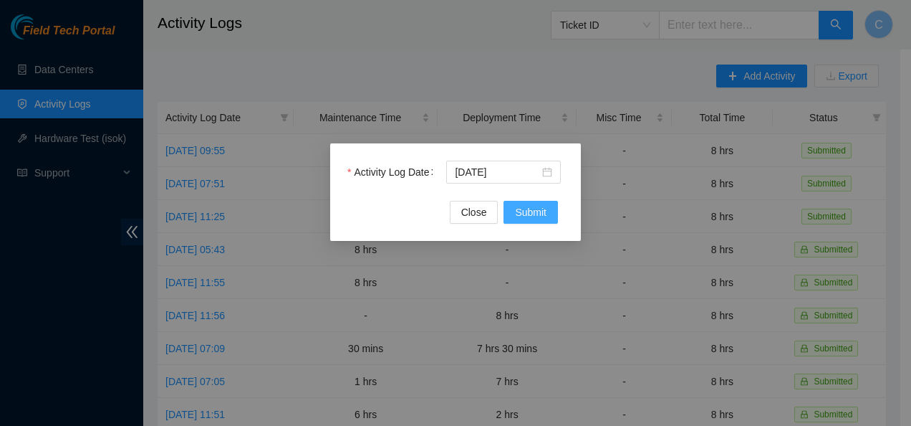
click at [524, 213] on span "Submit" at bounding box center [531, 212] width 32 height 16
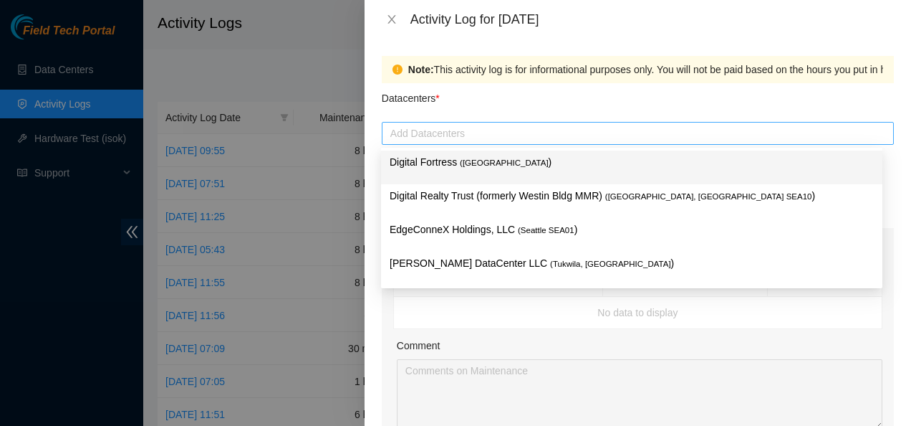
click at [458, 138] on div at bounding box center [637, 133] width 505 height 17
type input "sa"
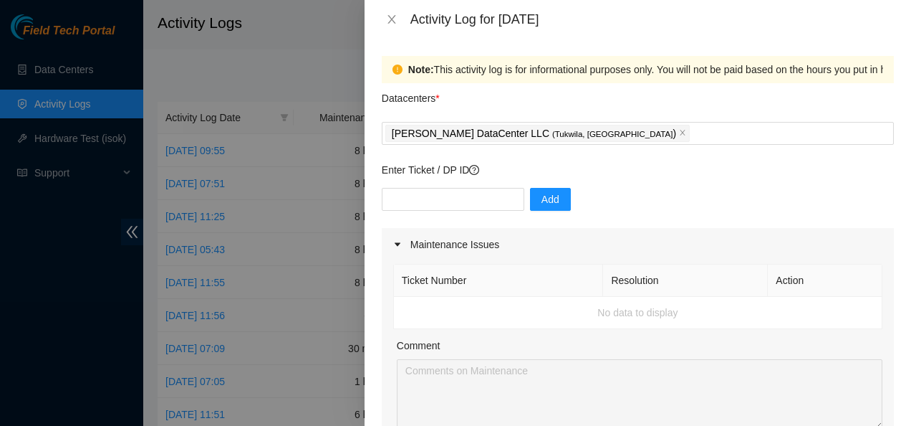
click at [367, 168] on div "Note: This activity log is for informational purposes only. You will not be pai…" at bounding box center [638, 232] width 547 height 387
click at [407, 201] on input "text" at bounding box center [453, 199] width 143 height 23
paste input "B-W-13W4O14"
type input "B-W-13W4O14"
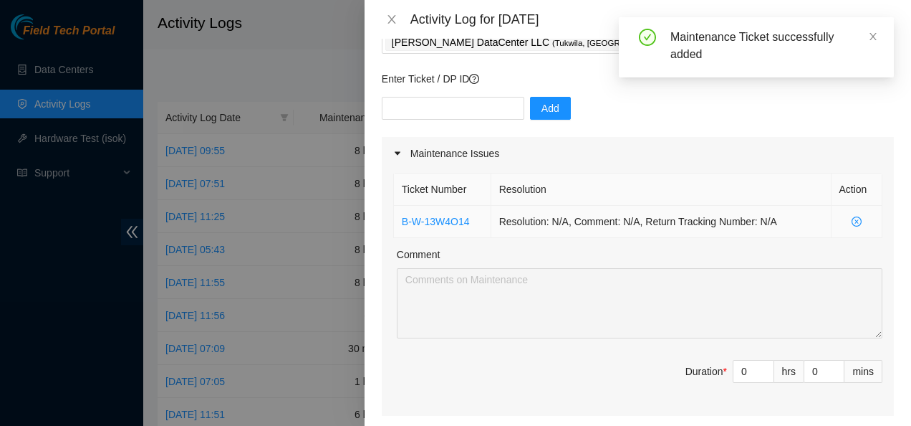
scroll to position [148, 0]
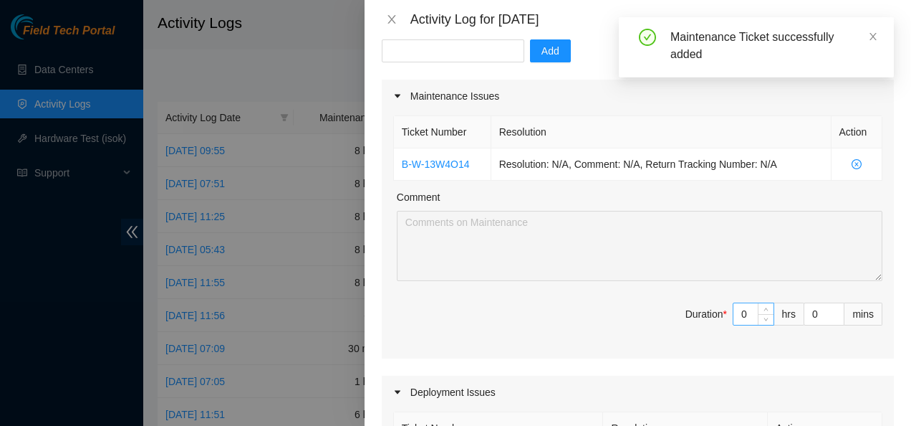
click at [739, 311] on input "0" at bounding box center [754, 313] width 40 height 21
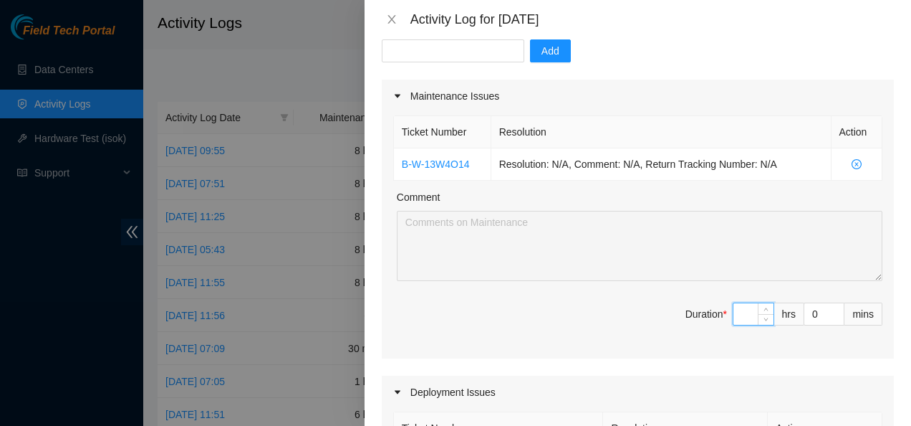
type input "8"
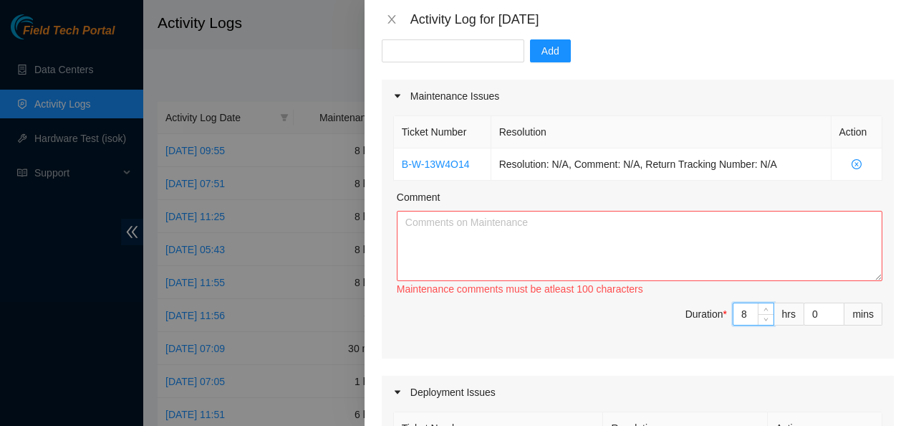
type input "8"
click at [538, 226] on textarea "Comment" at bounding box center [640, 246] width 486 height 70
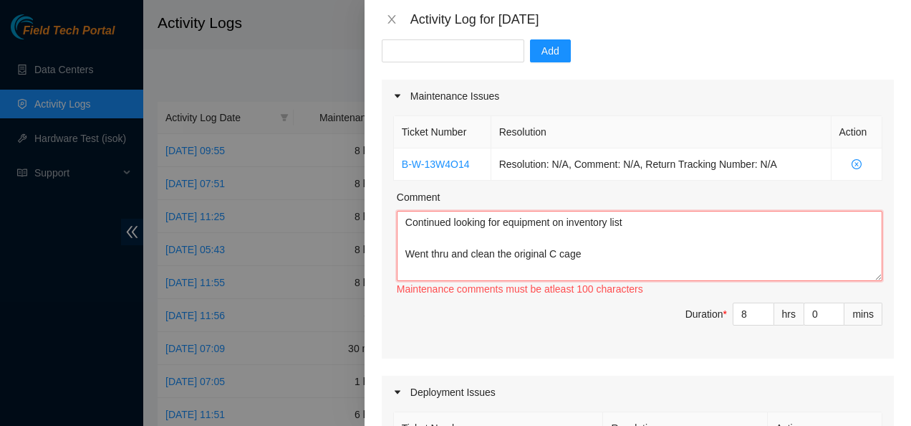
click at [599, 253] on textarea "Continued looking for equipment on inventory list Went thru and clean the origi…" at bounding box center [640, 246] width 486 height 70
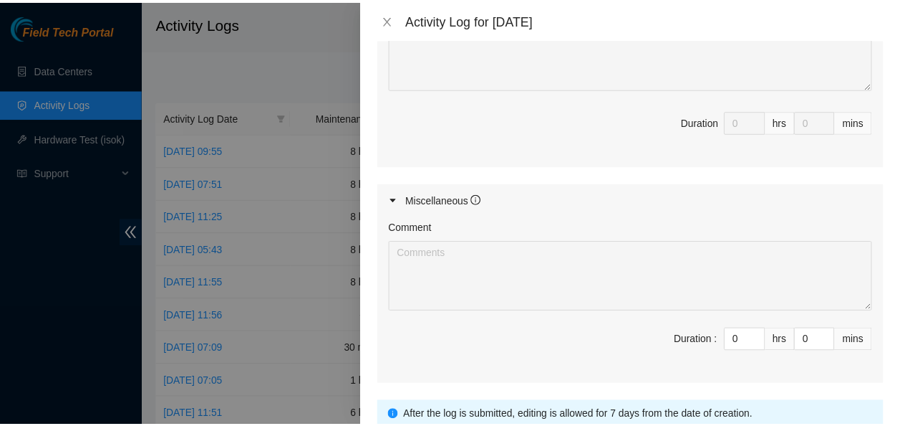
scroll to position [749, 0]
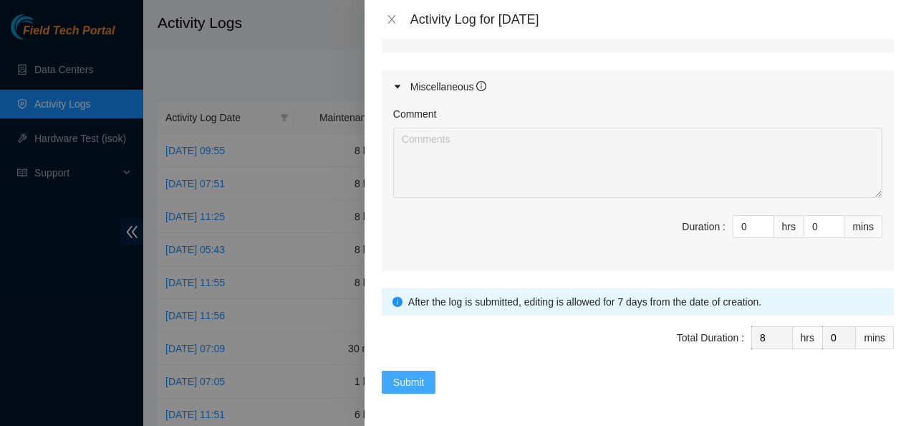
type textarea "Continued looking for equipment on inventory list Went thru and clean the origi…"
click at [412, 374] on span "Submit" at bounding box center [409, 382] width 32 height 16
